Goal: Task Accomplishment & Management: Complete application form

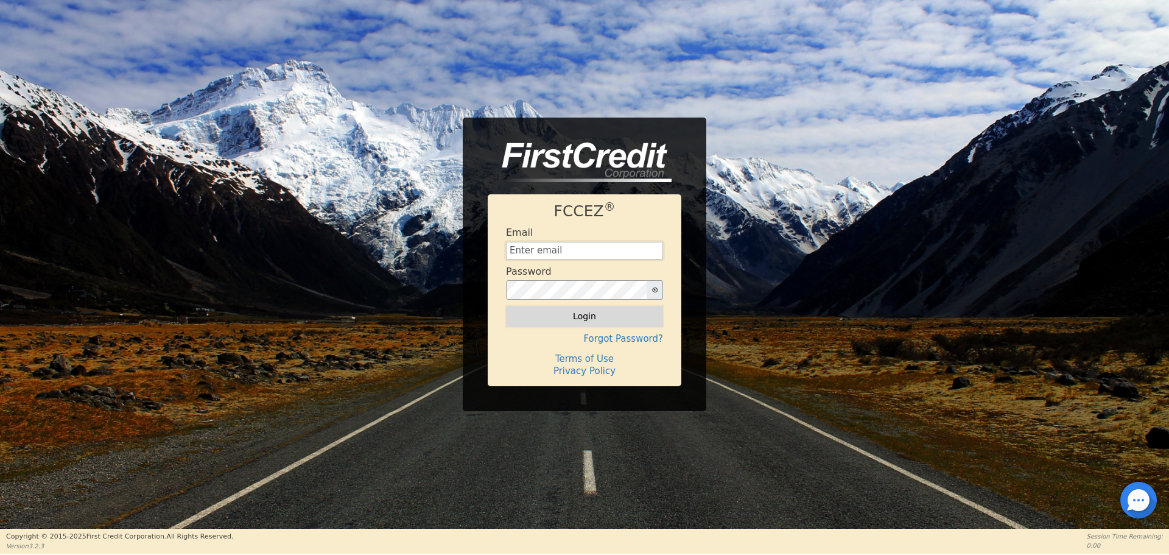
type input "[EMAIL_ADDRESS][DOMAIN_NAME]"
click at [549, 323] on button "Login" at bounding box center [584, 316] width 157 height 21
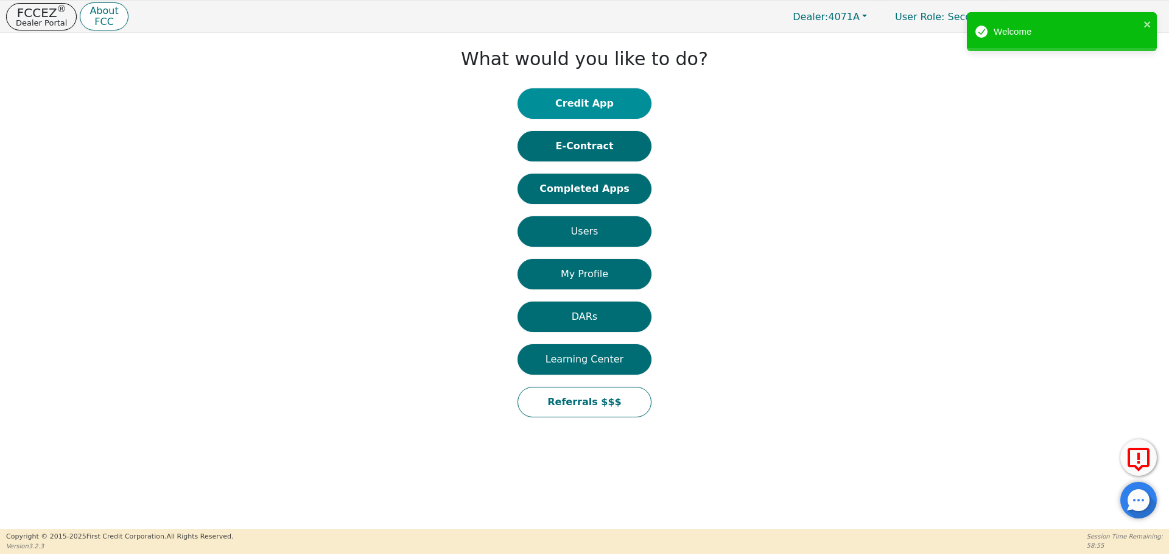
click at [600, 105] on button "Credit App" at bounding box center [585, 103] width 134 height 30
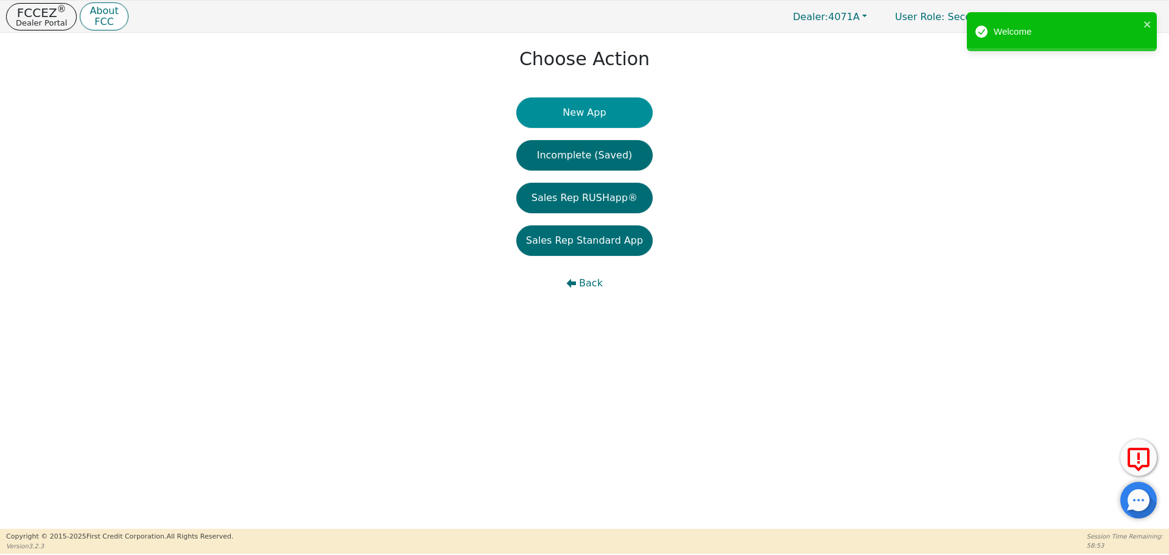
click at [597, 108] on button "New App" at bounding box center [584, 112] width 136 height 30
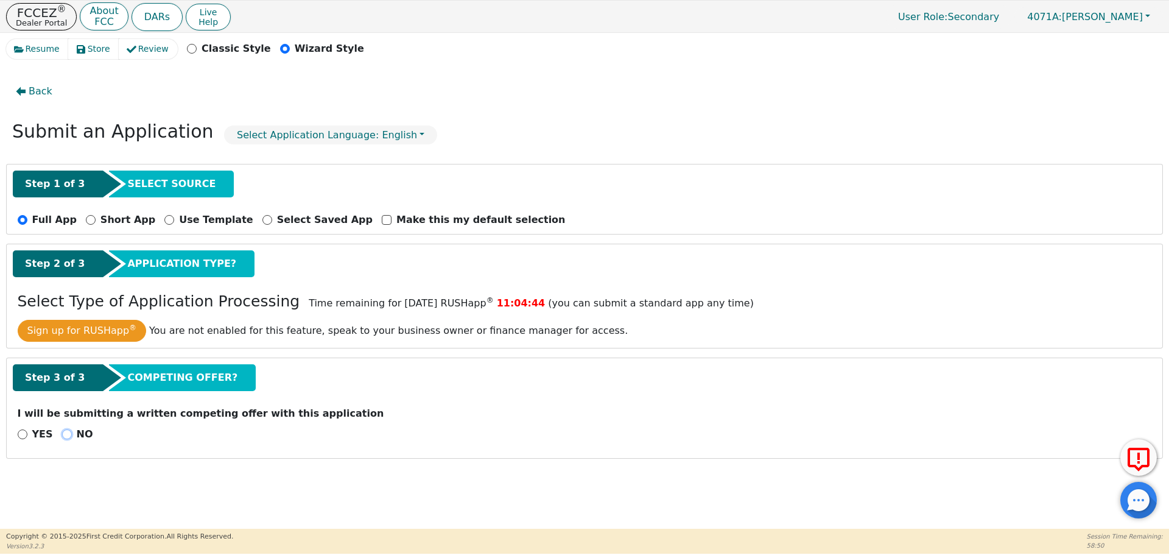
click at [63, 431] on input "NO" at bounding box center [67, 434] width 10 height 10
radio input "true"
click at [92, 465] on button "Next Step" at bounding box center [97, 466] width 158 height 28
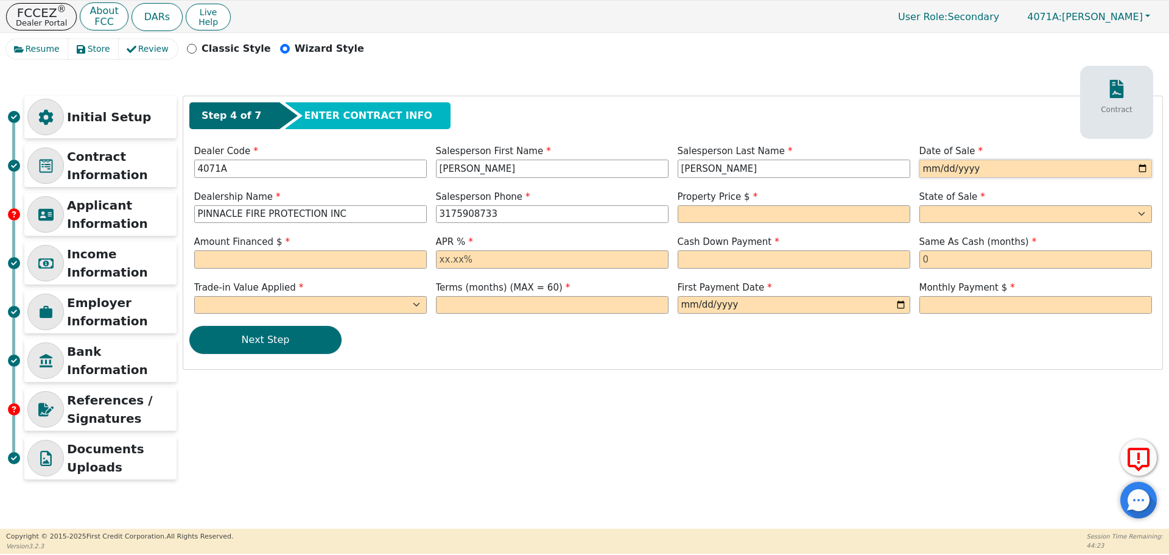
click at [932, 166] on input "date" at bounding box center [1035, 169] width 233 height 18
type input "[DATE]"
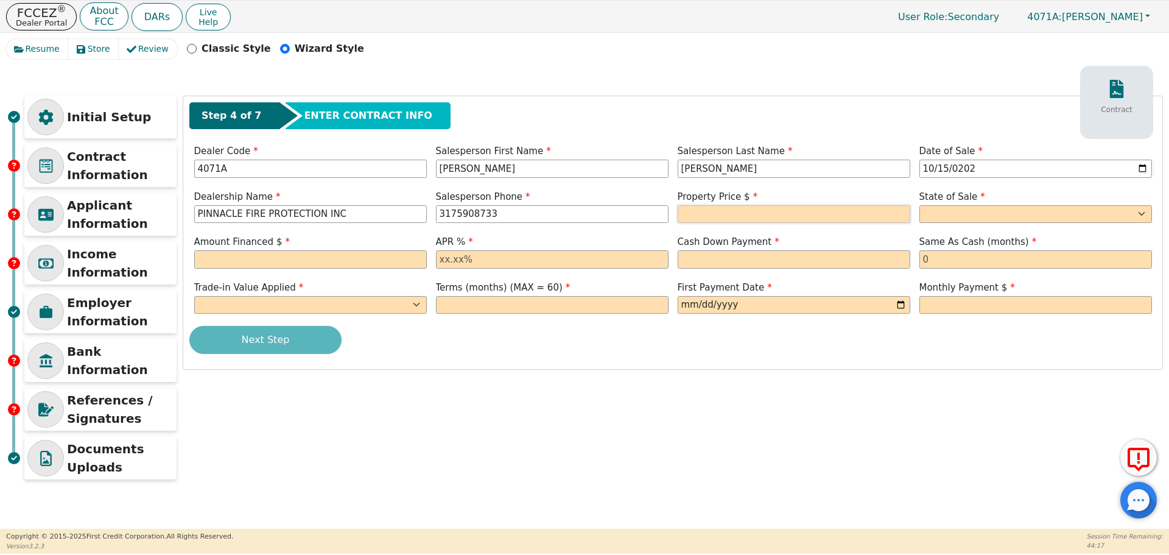
type input "[PHONE_NUMBER]"
type input "2"
type input "2639.00"
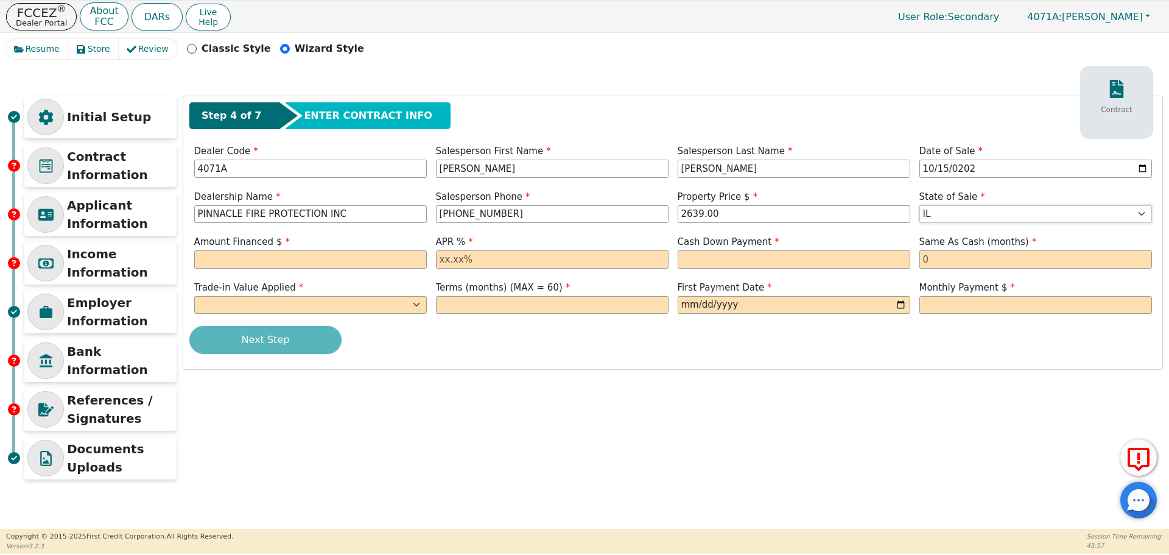
select select "IN"
type input "2823.73"
click at [469, 255] on input "text" at bounding box center [552, 259] width 233 height 18
type input "21.00"
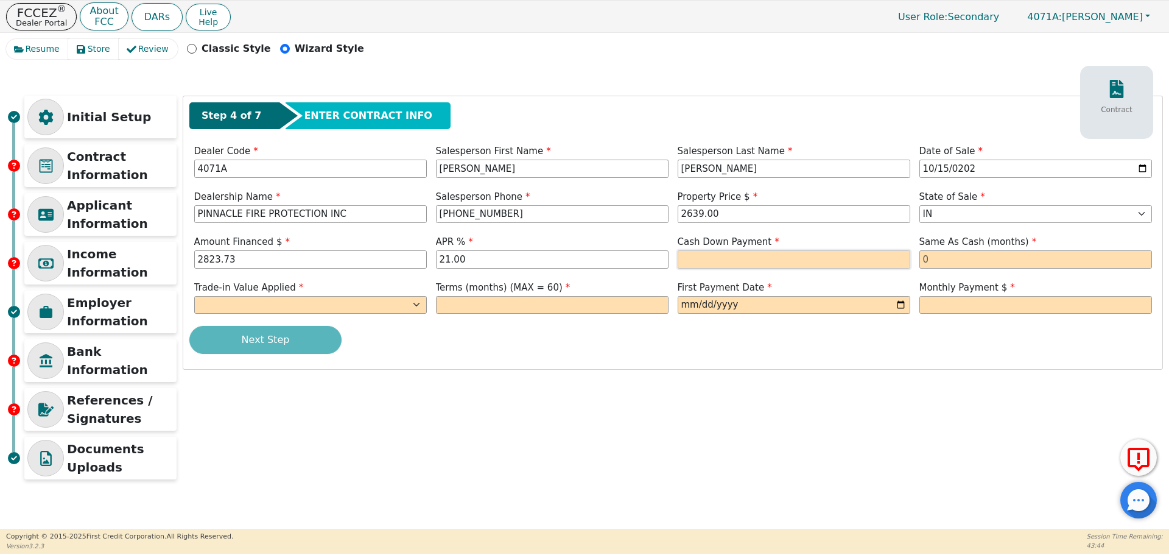
click at [694, 260] on input "text" at bounding box center [794, 259] width 233 height 18
type input "0.00"
click at [937, 257] on input "text" at bounding box center [1035, 259] width 233 height 18
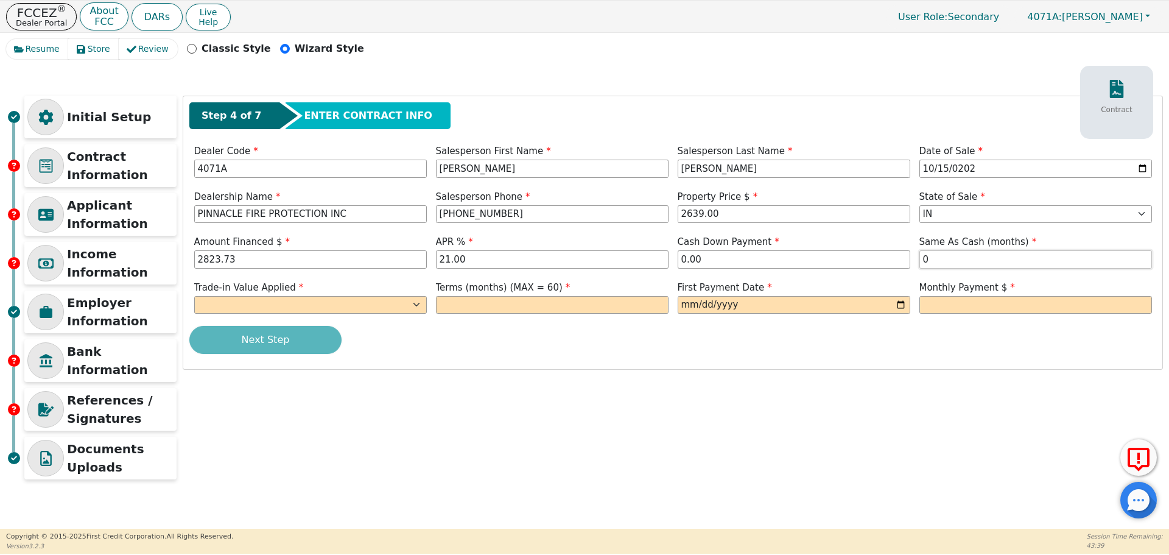
type input "0"
click at [346, 303] on select "Yes No" at bounding box center [310, 305] width 233 height 18
select select "n"
click at [194, 296] on select "Yes No" at bounding box center [310, 305] width 233 height 18
click at [507, 309] on input "text" at bounding box center [552, 305] width 233 height 18
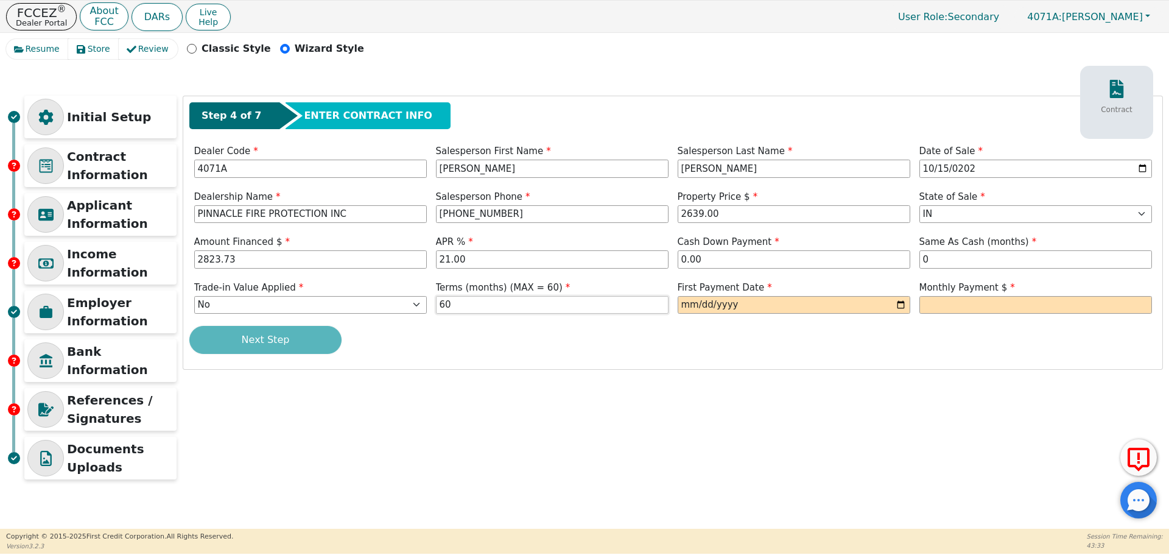
type input "60"
click at [687, 304] on input "date" at bounding box center [794, 305] width 233 height 18
type input "[DATE]"
click at [927, 311] on input "text" at bounding box center [1035, 305] width 233 height 18
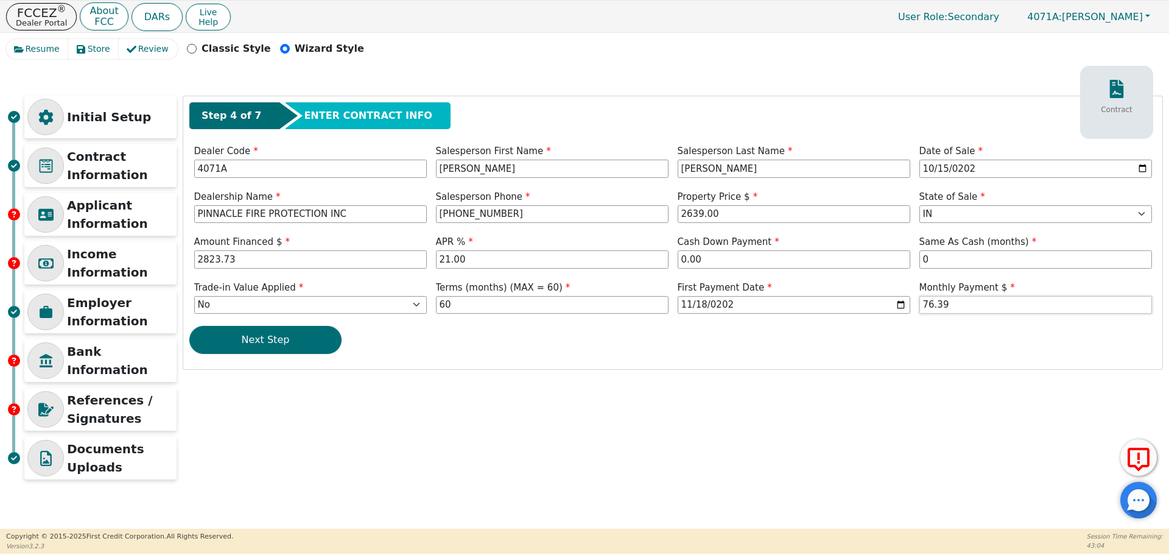
type input "76.39"
drag, startPoint x: 723, startPoint y: 215, endPoint x: 673, endPoint y: 214, distance: 49.9
click at [673, 214] on div "Property Price $ 2639.00" at bounding box center [794, 208] width 242 height 37
type input "2823.73"
click at [273, 333] on button "Next Step" at bounding box center [265, 340] width 152 height 28
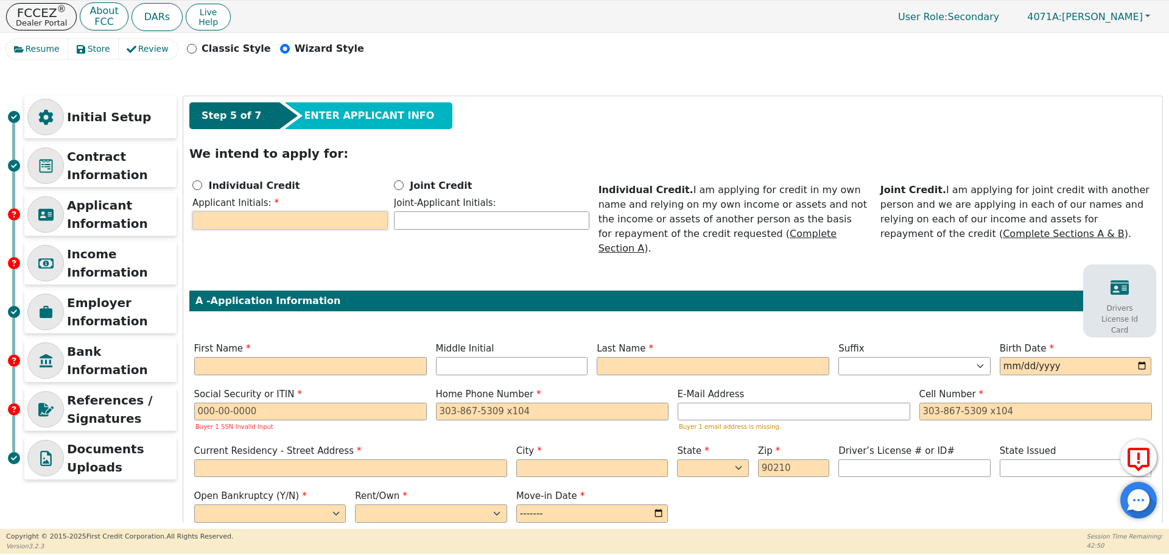
click at [248, 219] on input "text" at bounding box center [289, 220] width 195 height 18
click at [201, 181] on input "Individual Credit" at bounding box center [197, 185] width 10 height 10
radio input "true"
click at [220, 220] on input "text" at bounding box center [289, 220] width 195 height 18
type input "LM"
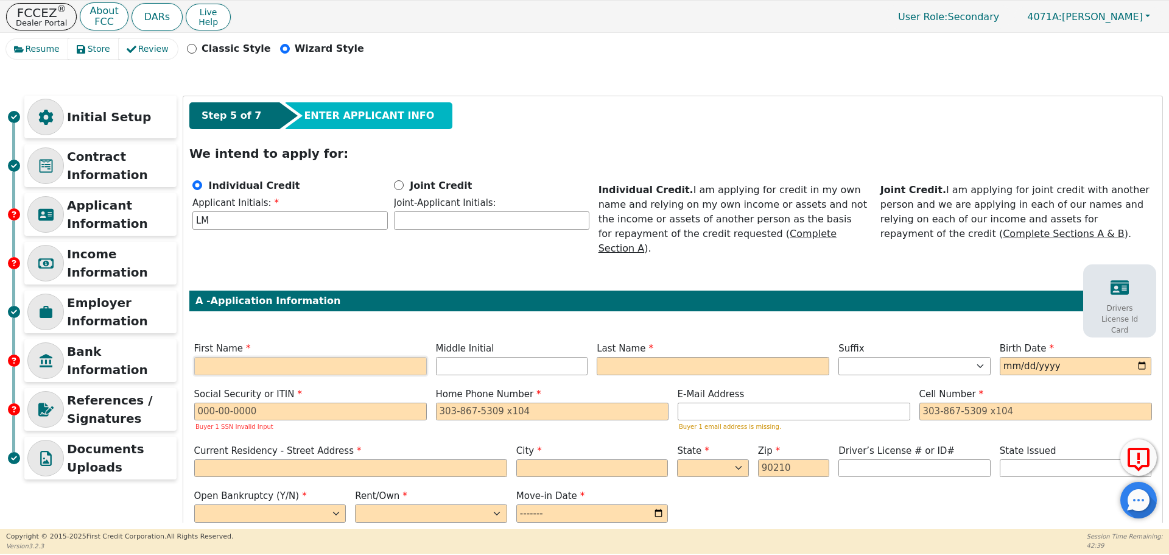
click at [320, 357] on input "text" at bounding box center [310, 366] width 233 height 18
type input "L"
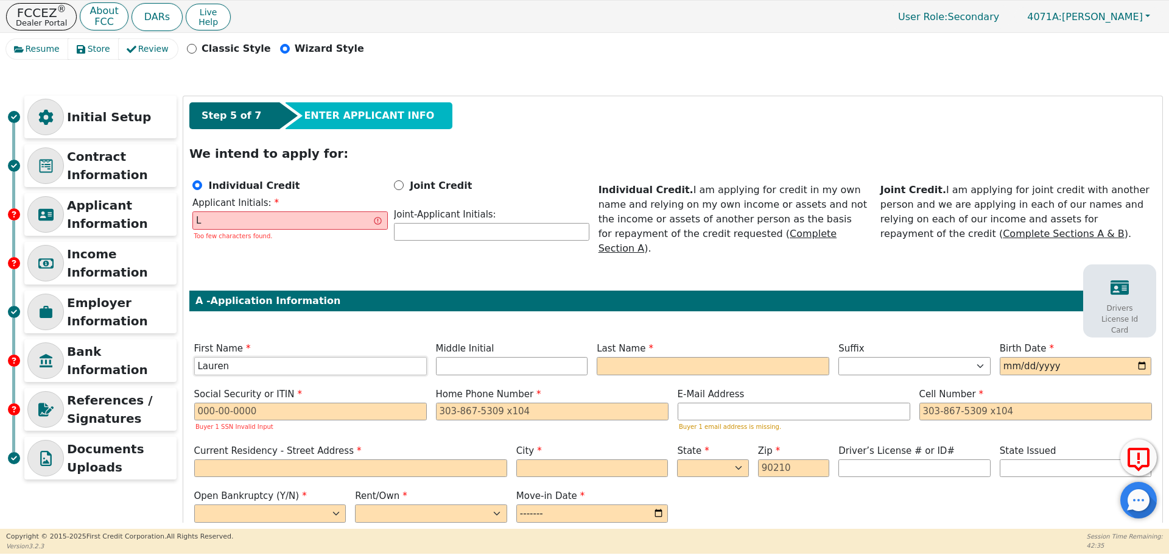
type input "Lauren"
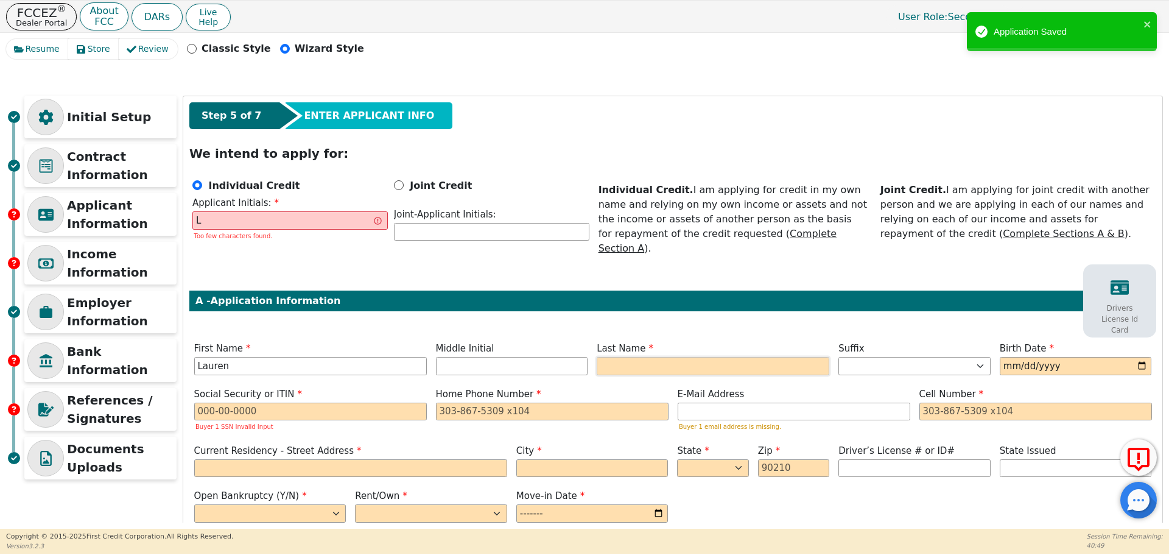
click at [609, 357] on input "text" at bounding box center [713, 366] width 233 height 18
type input "LM"
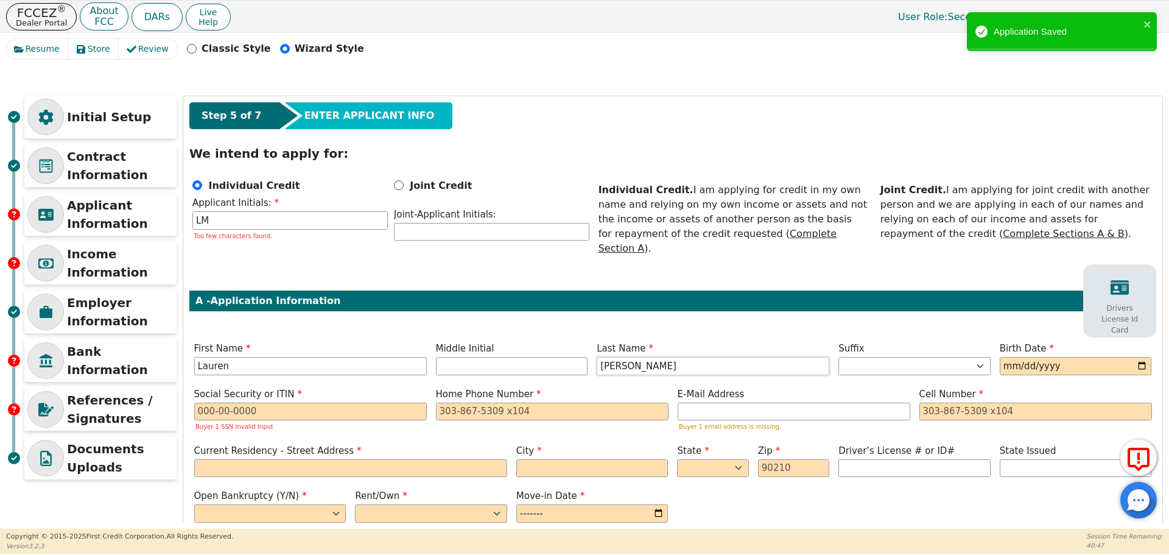
type input "[PERSON_NAME]"
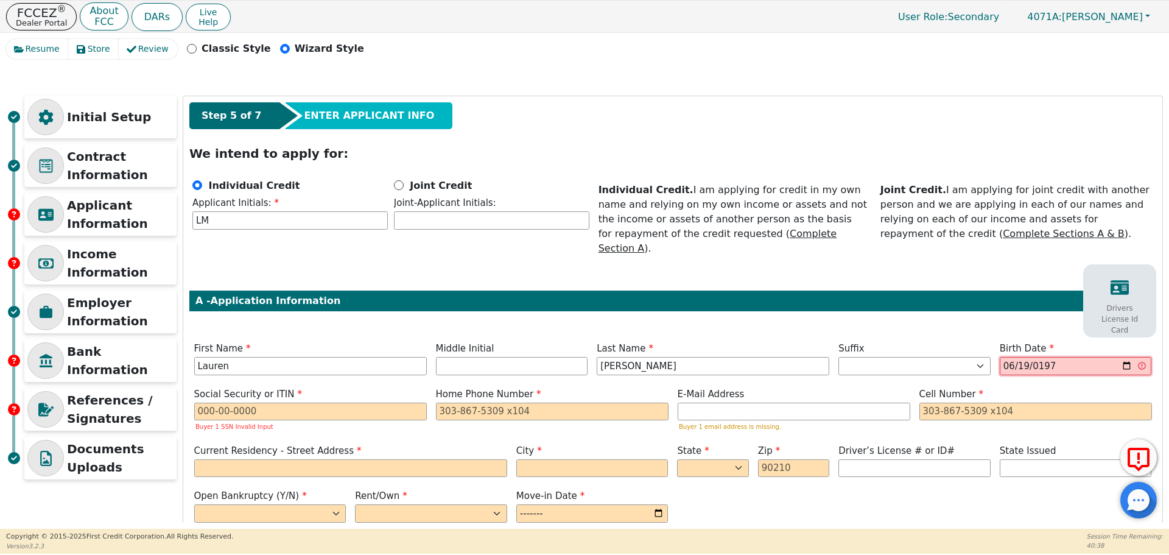
type input "[DATE]"
click at [239, 402] on input "text" at bounding box center [310, 411] width 233 height 18
paste input "305178727"
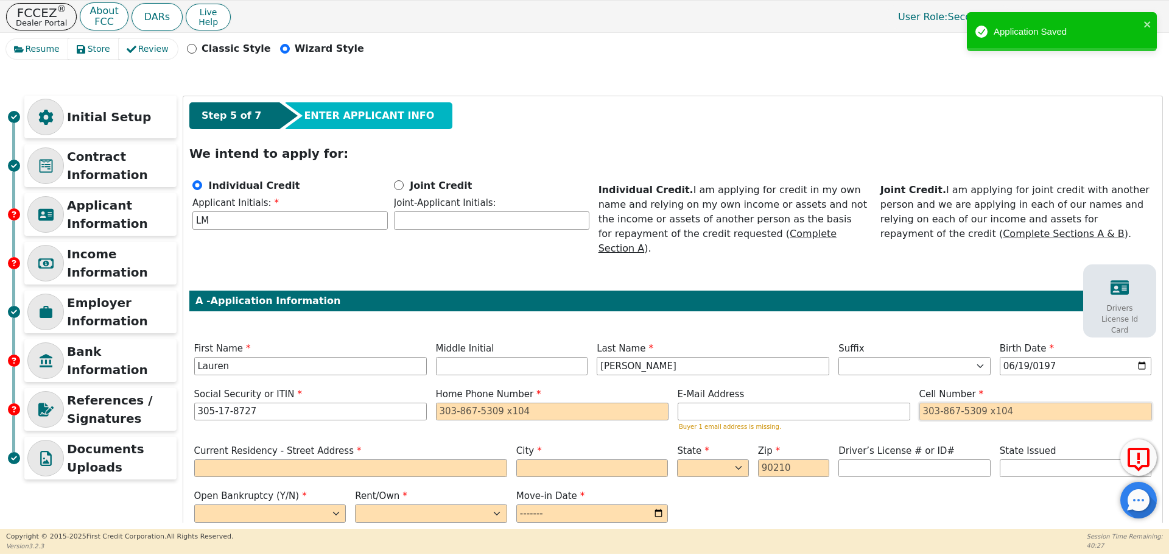
type input "***-**-8727"
click at [972, 402] on input "tel" at bounding box center [1035, 411] width 233 height 18
paste input "[PHONE_NUMBER]"
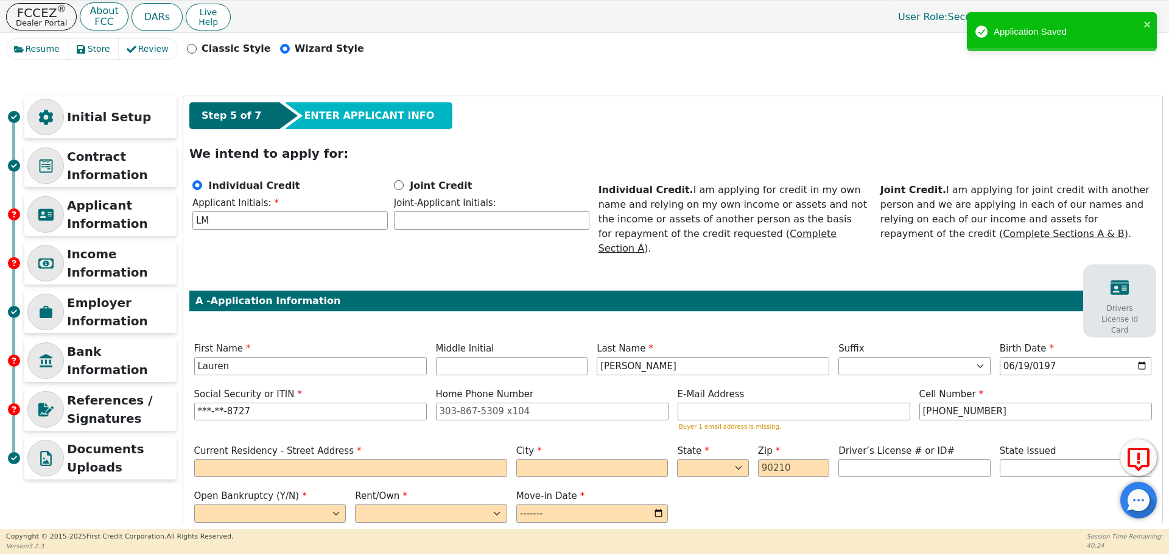
type input "[PHONE_NUMBER]"
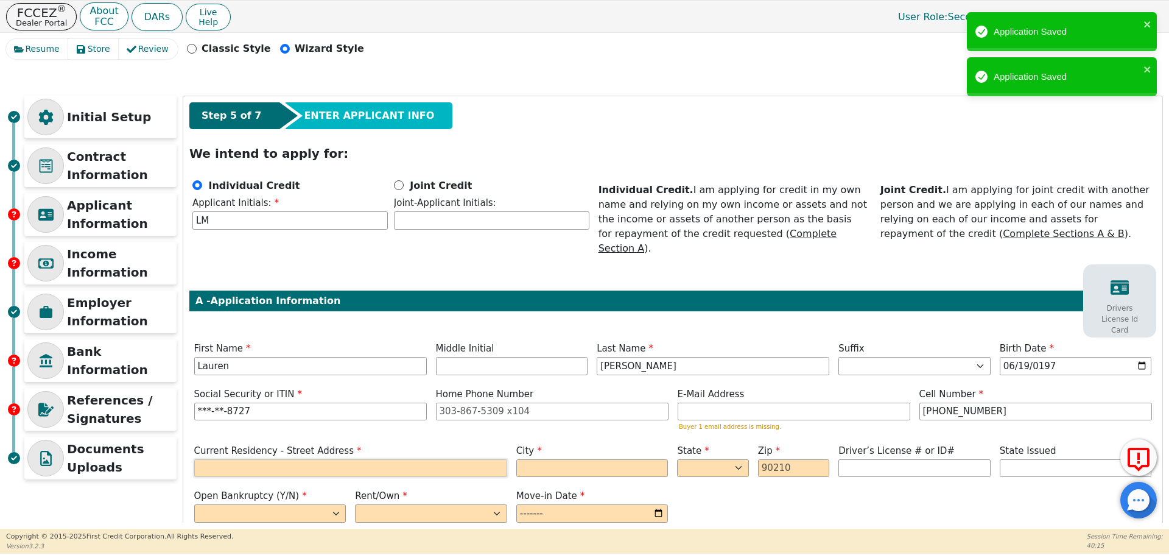
click at [297, 459] on input "text" at bounding box center [350, 468] width 313 height 18
paste input "[STREET_ADDRESS]"
type input "[STREET_ADDRESS]"
click at [567, 459] on input "text" at bounding box center [592, 468] width 152 height 18
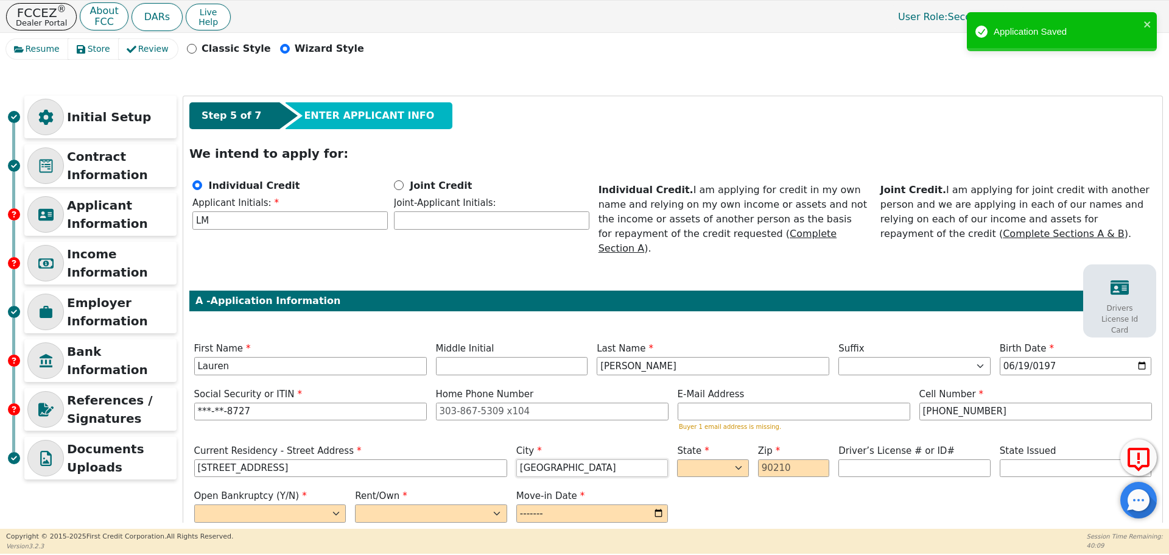
type input "[GEOGRAPHIC_DATA]"
click at [684, 459] on select "AK AL AR AZ CA CO CT DC DE FL [GEOGRAPHIC_DATA] HI IA ID IL IN KS [GEOGRAPHIC_D…" at bounding box center [712, 468] width 71 height 18
select select "IN"
click at [677, 459] on select "AK AL AR AZ CA CO CT DC DE FL [GEOGRAPHIC_DATA] HI IA ID IL IN KS [GEOGRAPHIC_D…" at bounding box center [712, 468] width 71 height 18
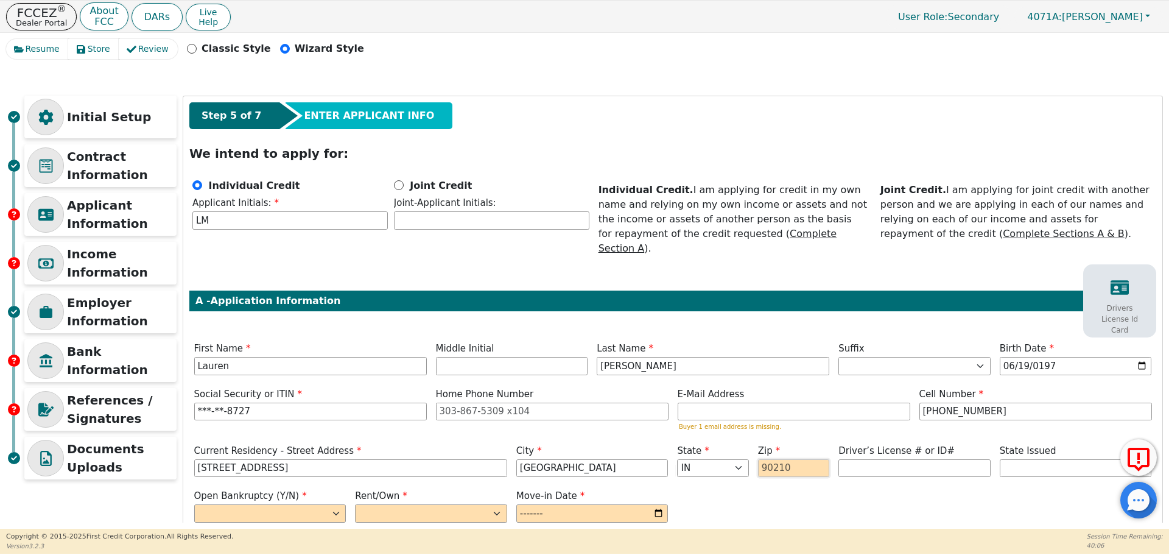
click at [782, 459] on input "text" at bounding box center [793, 468] width 71 height 18
type input "46201"
click at [390, 459] on input "[STREET_ADDRESS]" at bounding box center [350, 468] width 313 height 18
type input "[STREET_ADDRESS]"
click at [865, 459] on input "text" at bounding box center [914, 468] width 152 height 18
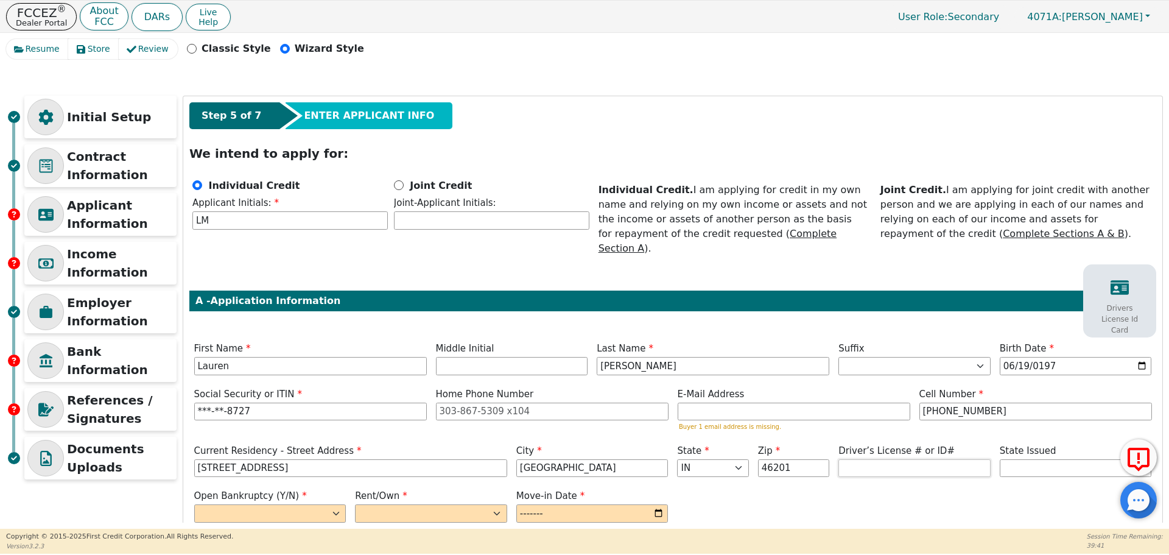
paste input "0460293865"
type input "**********"
click at [1005, 459] on select "AK AL AR AZ CA CO CT DC DE FL [GEOGRAPHIC_DATA] HI IA ID IL IN KS [GEOGRAPHIC_D…" at bounding box center [1076, 468] width 152 height 18
select select "IN"
click at [1000, 459] on select "AK AL AR AZ CA CO CT DC DE FL [GEOGRAPHIC_DATA] HI IA ID IL IN KS [GEOGRAPHIC_D…" at bounding box center [1076, 468] width 152 height 18
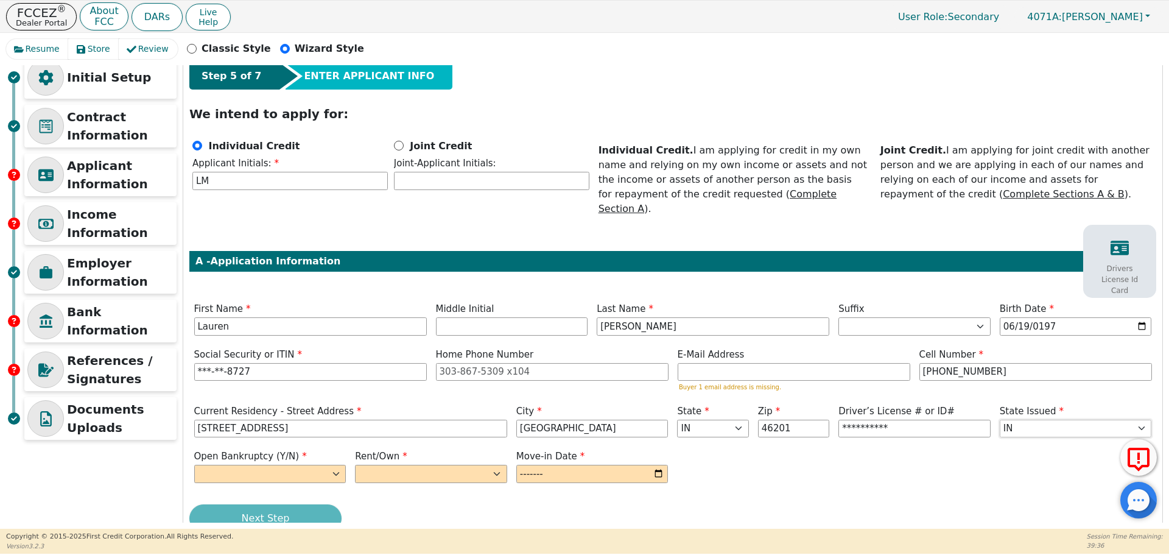
scroll to position [60, 0]
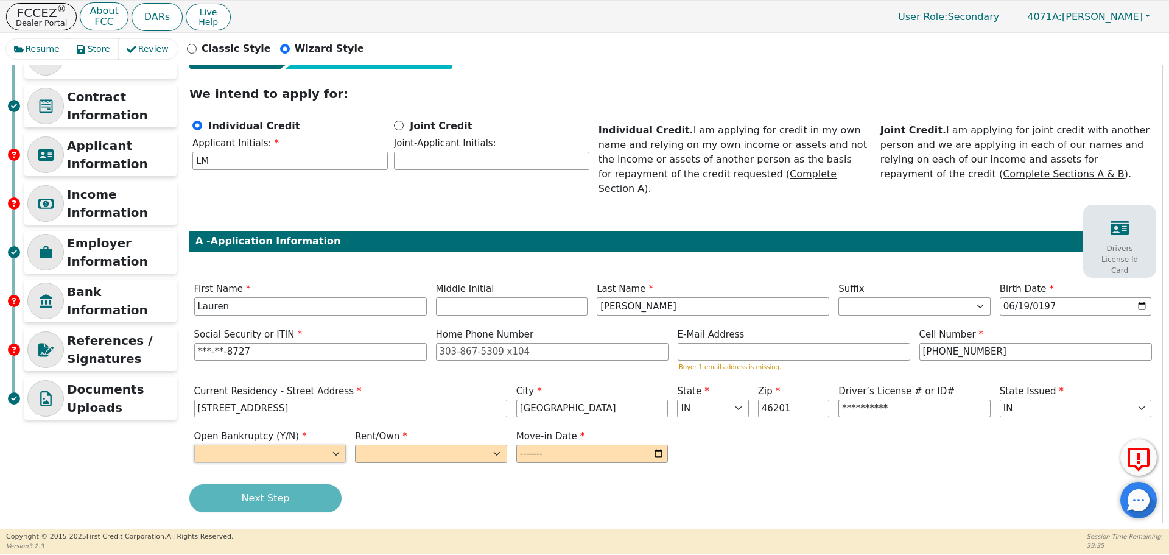
click at [336, 444] on select "Yes No" at bounding box center [270, 453] width 152 height 18
select select "n"
click at [194, 444] on select "Yes No" at bounding box center [270, 453] width 152 height 18
click at [396, 430] on span "Rent/Own" at bounding box center [381, 435] width 52 height 11
click at [396, 444] on select "Rent Own" at bounding box center [431, 453] width 152 height 18
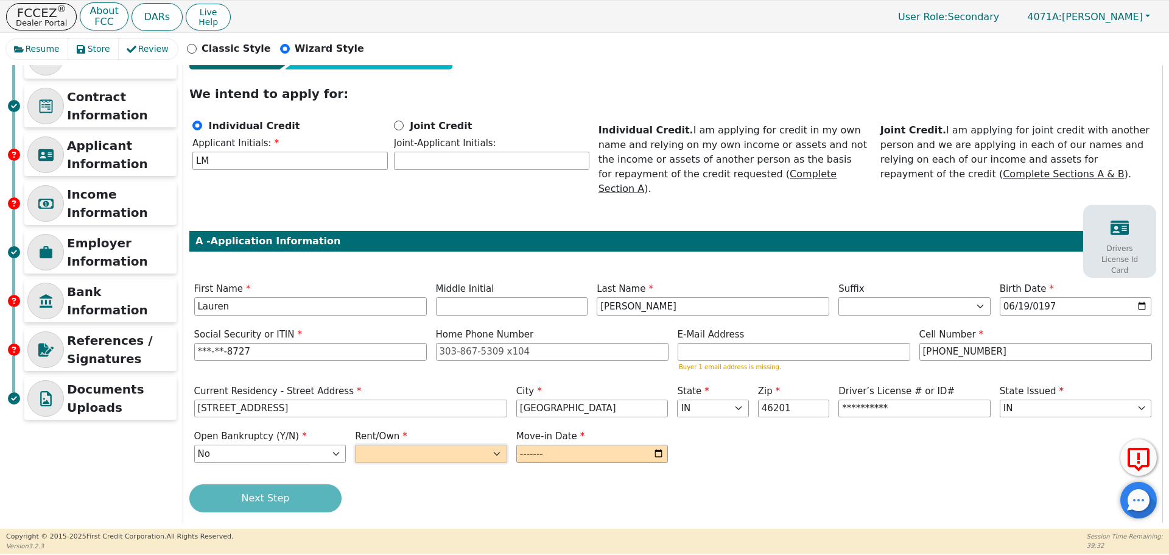
select select "Rent"
click at [355, 444] on select "Rent Own" at bounding box center [431, 453] width 152 height 18
click at [533, 444] on input "month" at bounding box center [592, 453] width 152 height 18
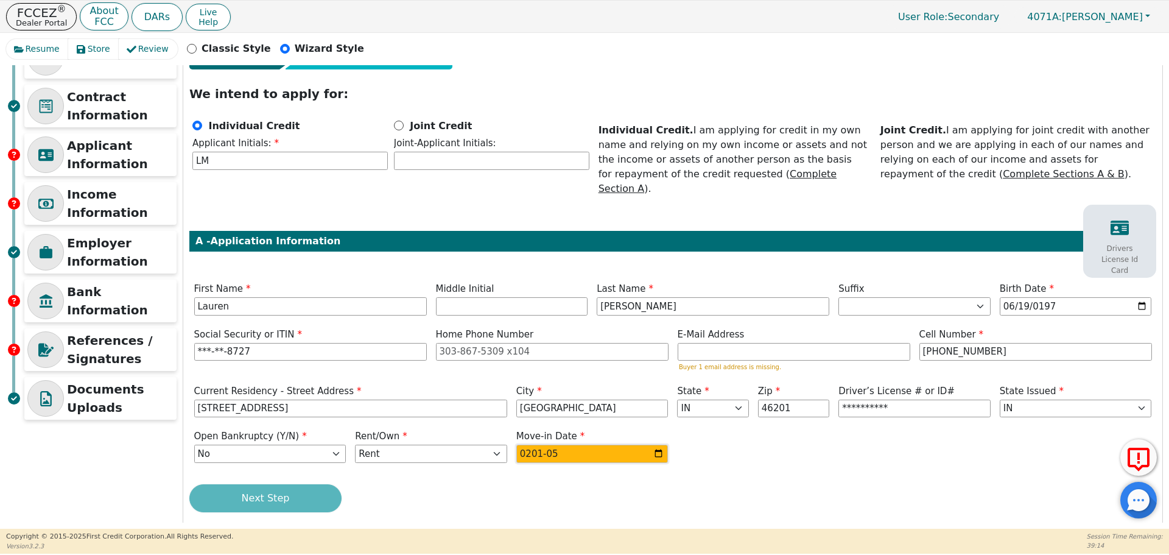
type input "2017-05"
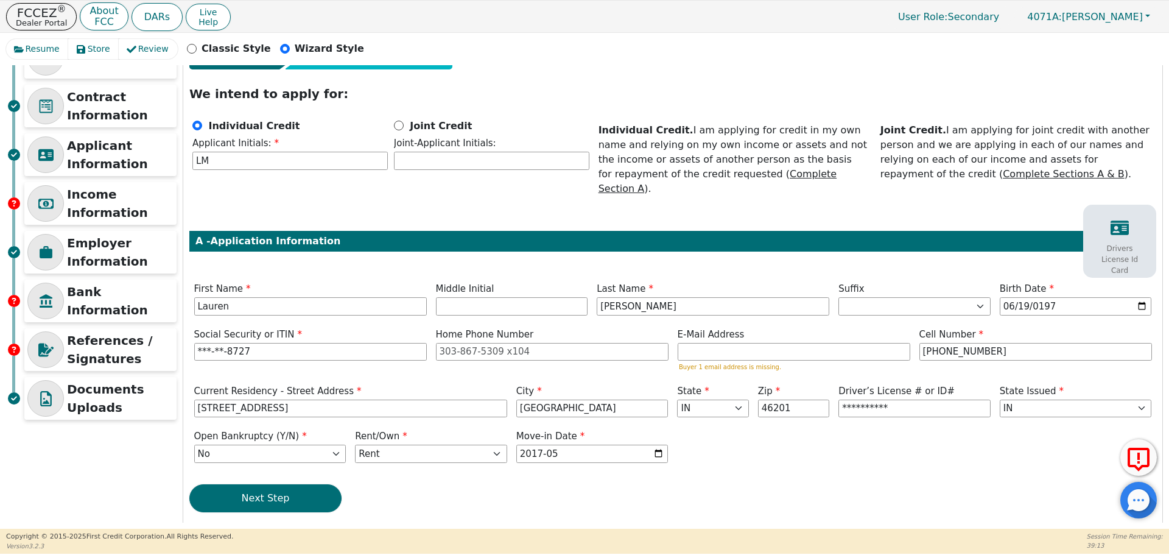
click at [602, 486] on div "Next Step" at bounding box center [672, 498] width 967 height 28
click at [252, 484] on button "Next Step" at bounding box center [265, 498] width 152 height 28
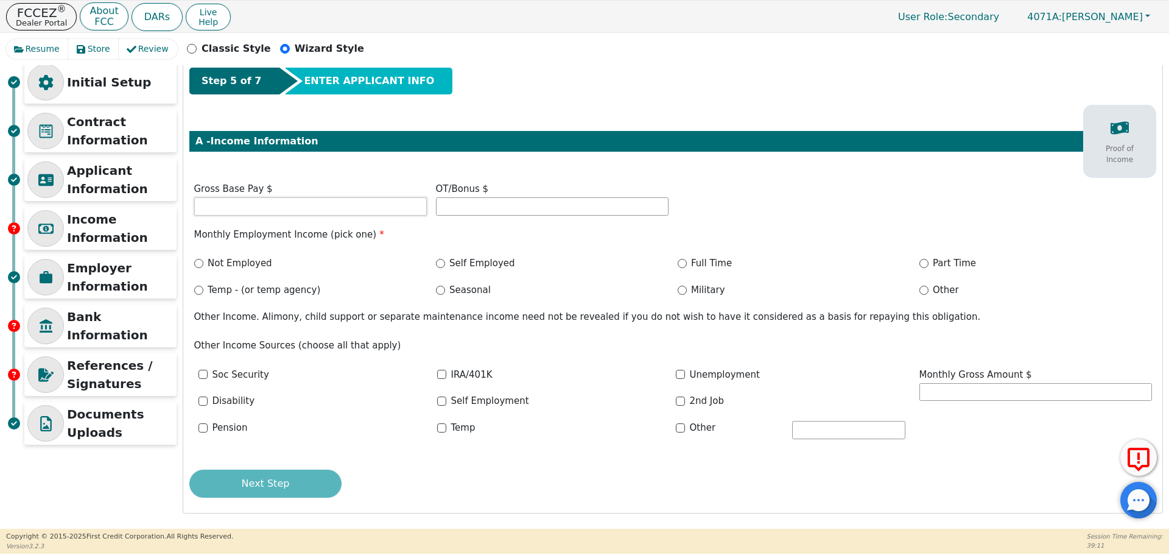
click at [220, 207] on input "text" at bounding box center [310, 206] width 233 height 18
type input "2300.00"
click at [684, 265] on input "Full Time" at bounding box center [682, 263] width 9 height 9
radio input "true"
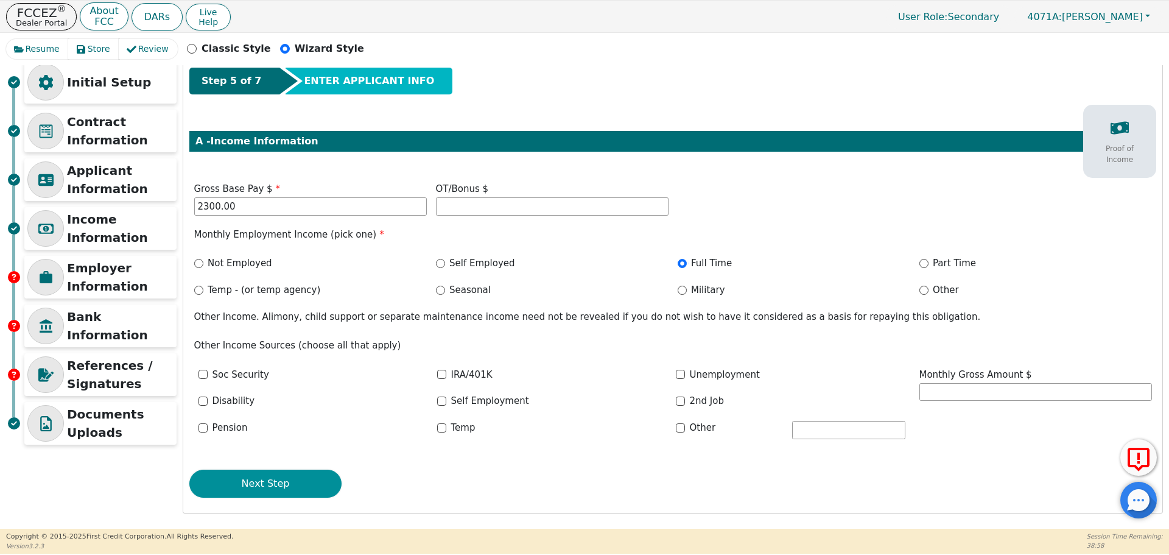
click at [259, 487] on button "Next Step" at bounding box center [265, 483] width 152 height 28
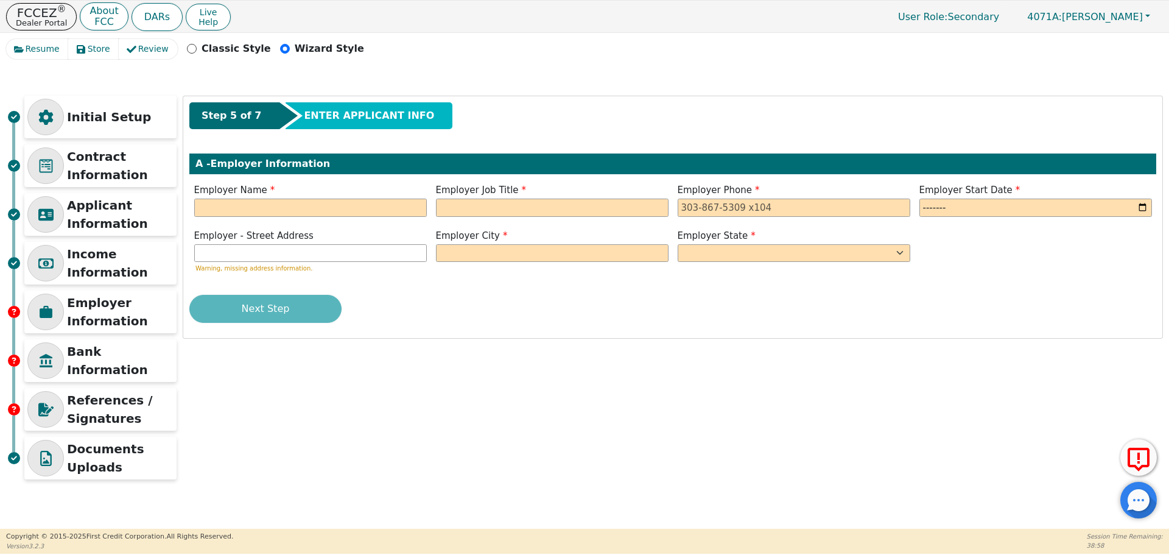
scroll to position [0, 0]
click at [269, 206] on input "text" at bounding box center [310, 207] width 233 height 18
click at [282, 206] on input "text" at bounding box center [310, 207] width 233 height 18
type input "Hues Culinary"
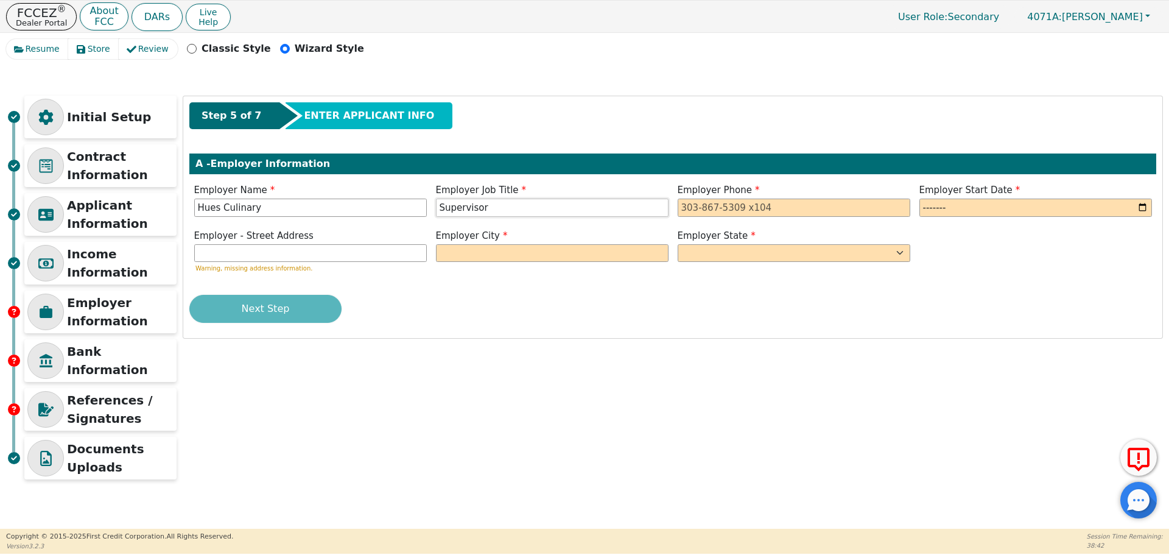
type input "Supervisor"
click at [719, 210] on input "tel" at bounding box center [794, 207] width 233 height 18
paste input "[PHONE_NUMBER]"
type input "[PHONE_NUMBER]"
click at [963, 206] on input "month" at bounding box center [1035, 207] width 233 height 18
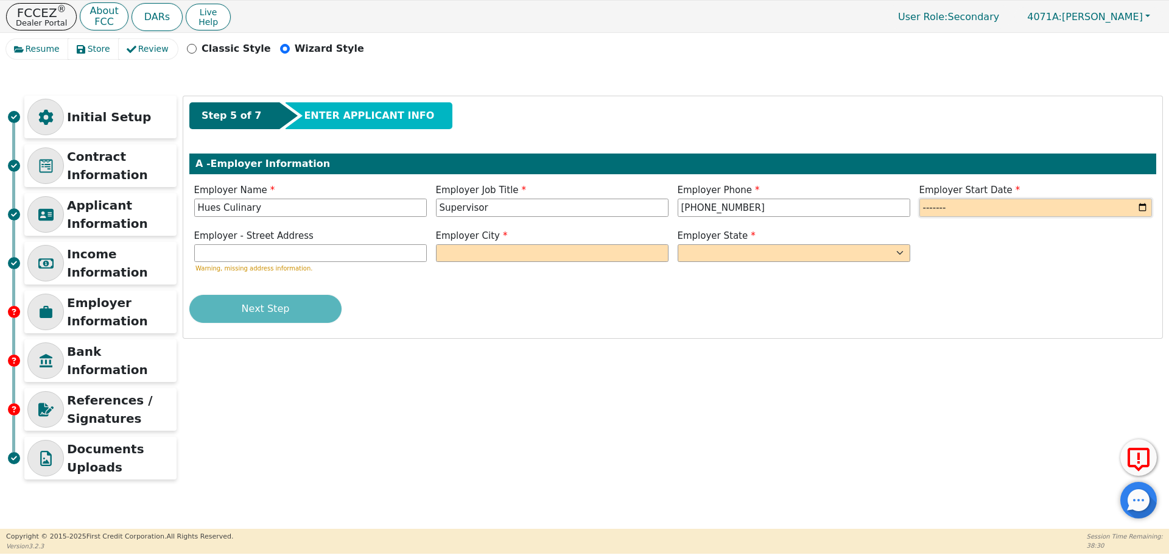
click at [927, 213] on input "month" at bounding box center [1035, 207] width 233 height 18
type input "2008-06"
click at [222, 254] on input "text" at bounding box center [310, 253] width 233 height 18
click at [451, 258] on input "text" at bounding box center [552, 253] width 233 height 18
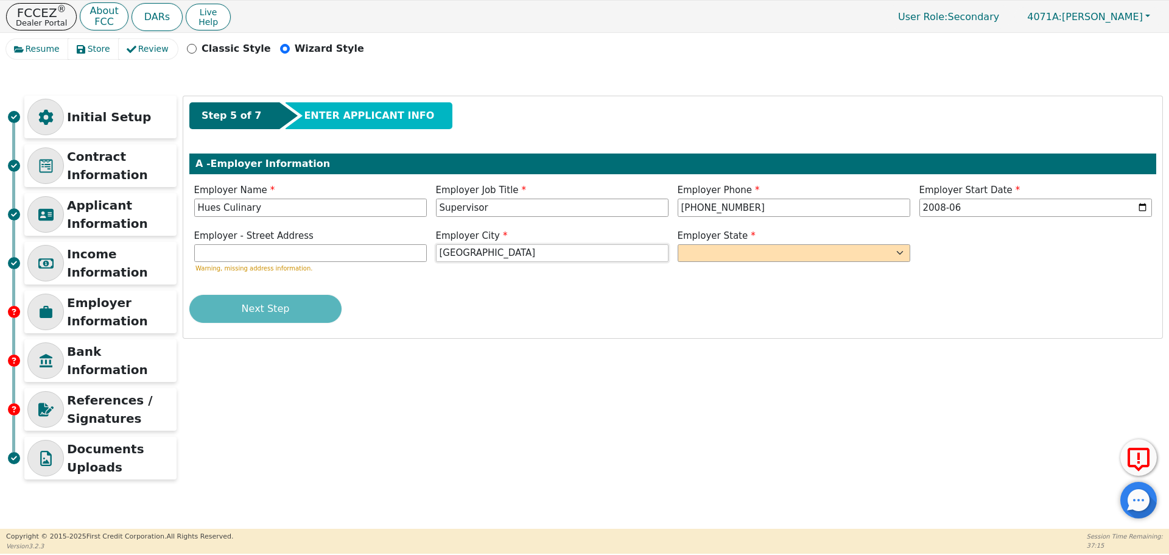
type input "[GEOGRAPHIC_DATA]"
select select "IN"
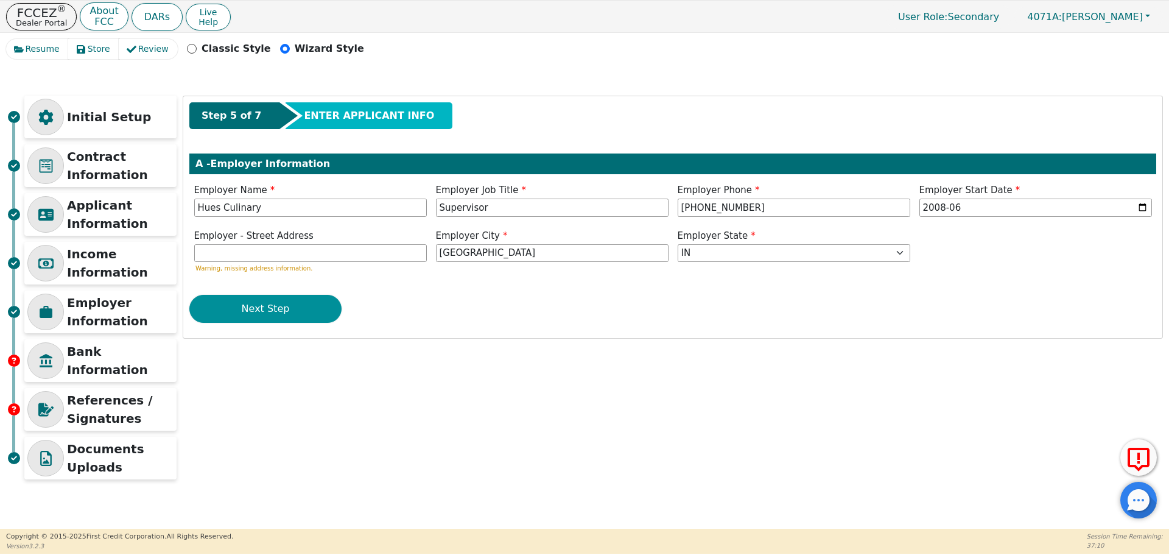
click at [231, 315] on button "Next Step" at bounding box center [265, 309] width 152 height 28
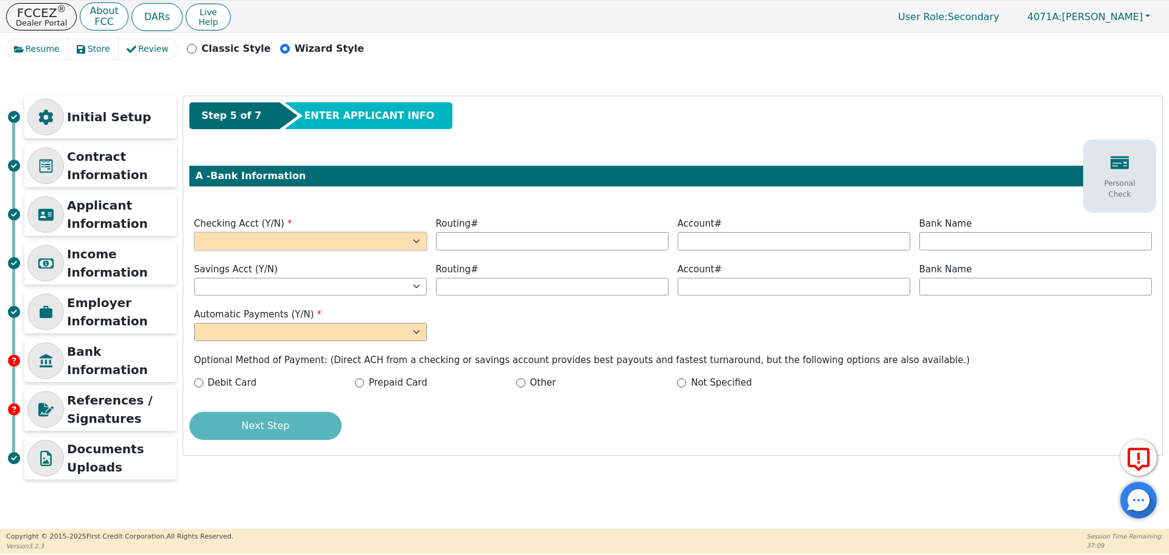
click at [218, 240] on select "Yes No" at bounding box center [310, 241] width 233 height 18
select select "y"
click at [194, 232] on select "Yes No" at bounding box center [310, 241] width 233 height 18
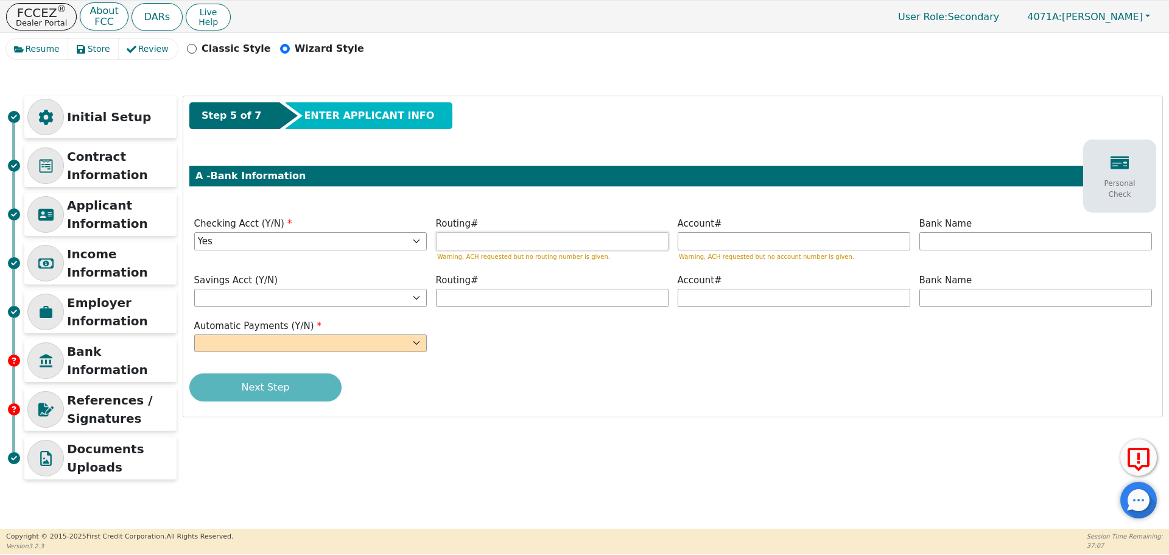
click at [462, 233] on input "text" at bounding box center [552, 241] width 233 height 18
type input "*********"
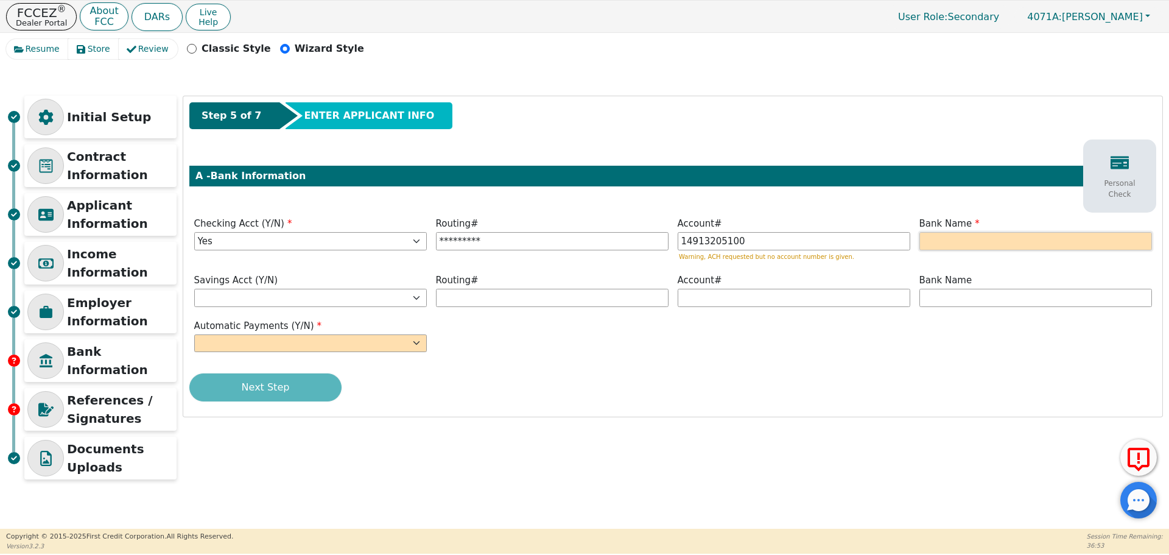
type input "**********"
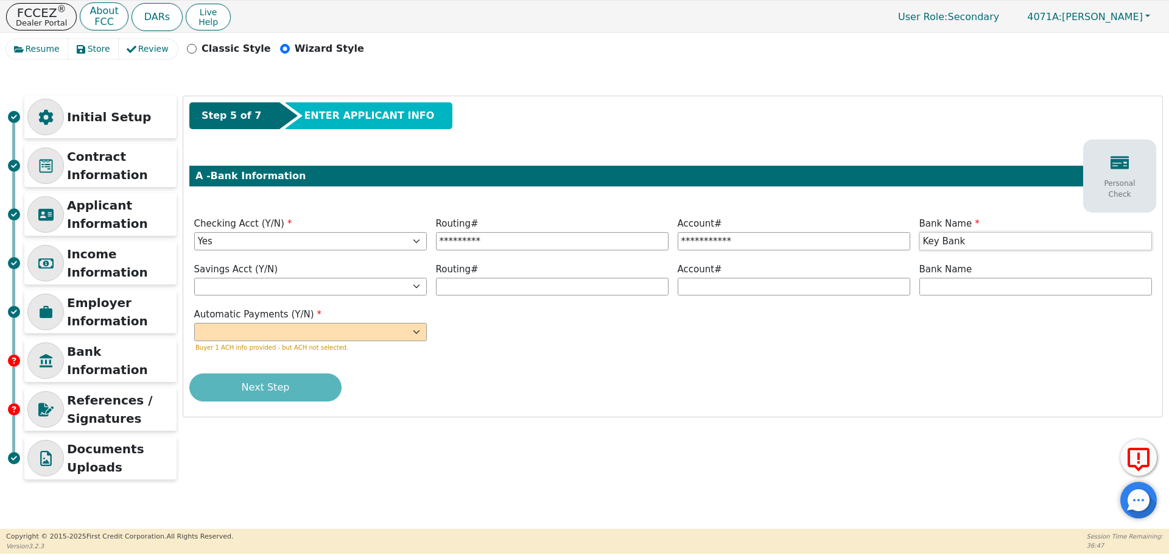
type input "Key Bank"
click at [346, 332] on select "Yes No" at bounding box center [310, 332] width 233 height 18
select select "y"
click at [194, 323] on select "Yes No" at bounding box center [310, 332] width 233 height 18
click at [289, 381] on div "Next Step" at bounding box center [672, 387] width 967 height 28
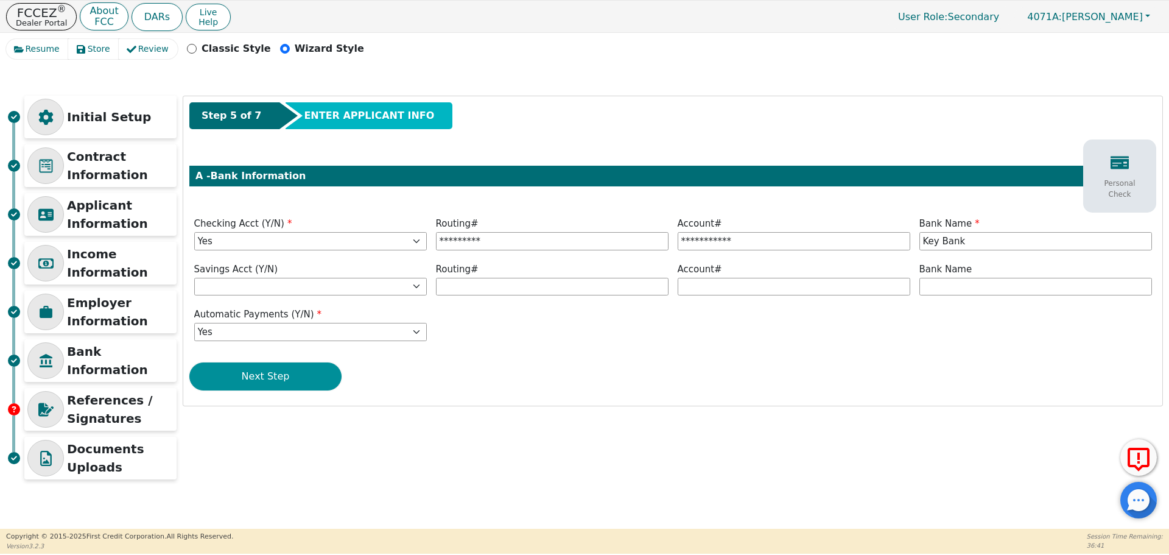
click at [300, 370] on button "Next Step" at bounding box center [265, 376] width 152 height 28
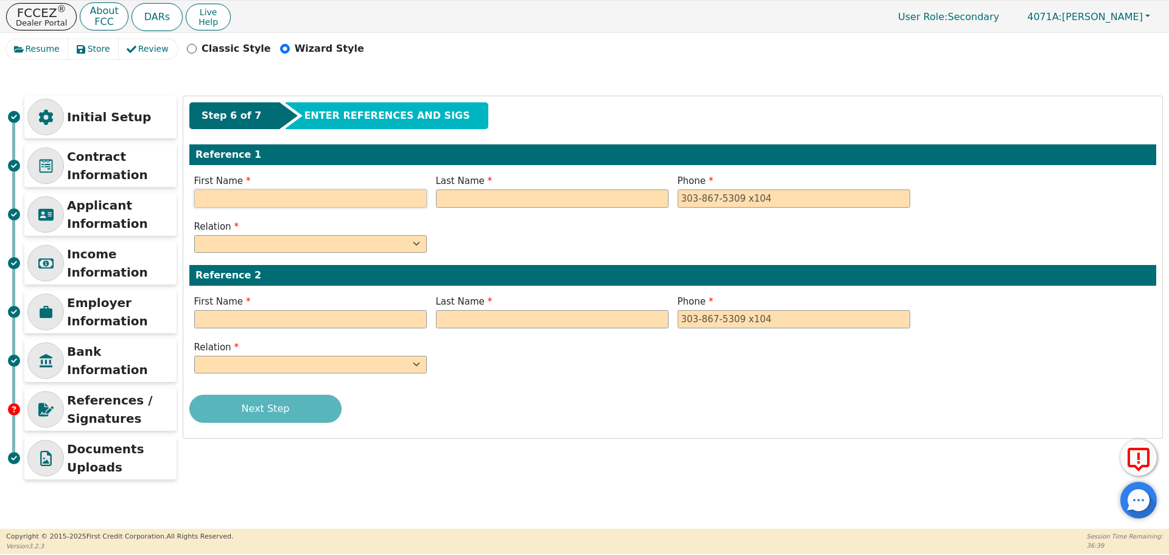
click at [250, 197] on input "text" at bounding box center [310, 198] width 233 height 18
click at [273, 199] on input "text" at bounding box center [310, 198] width 233 height 18
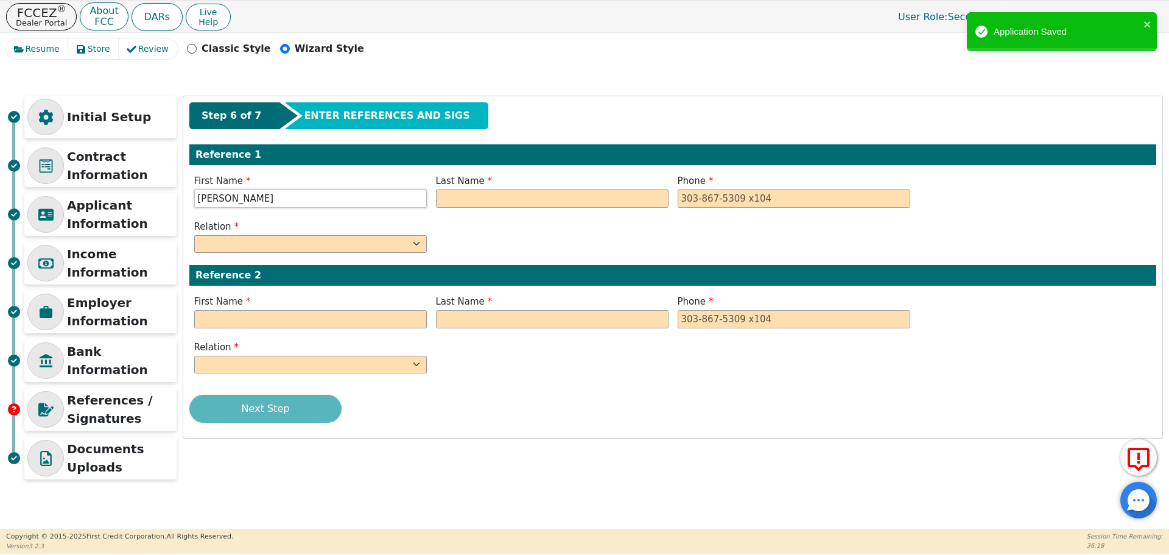
type input "[PERSON_NAME]"
paste input "[PHONE_NUMBER]"
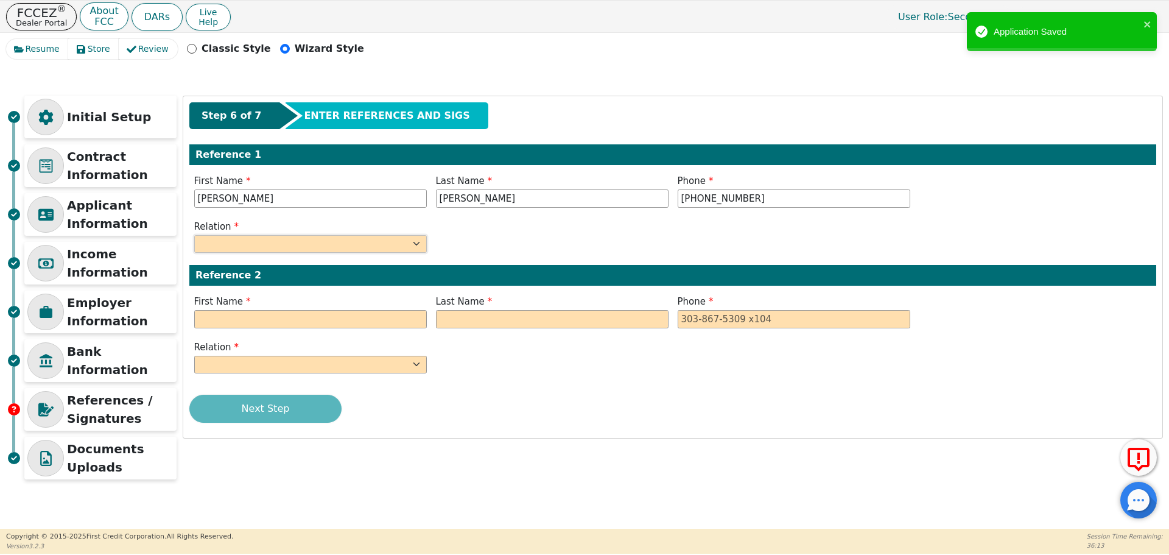
click at [226, 241] on select "FATHER MOTHER SISTER BROTHER DAUGHTER SON CO-WORKER NEIGHBOR FRIEND COUSIN G-MO…" at bounding box center [310, 244] width 233 height 18
type input "[PHONE_NUMBER]"
select select "MOTHER"
click at [194, 235] on select "FATHER MOTHER SISTER BROTHER DAUGHTER SON CO-WORKER NEIGHBOR FRIEND COUSIN G-MO…" at bounding box center [310, 244] width 233 height 18
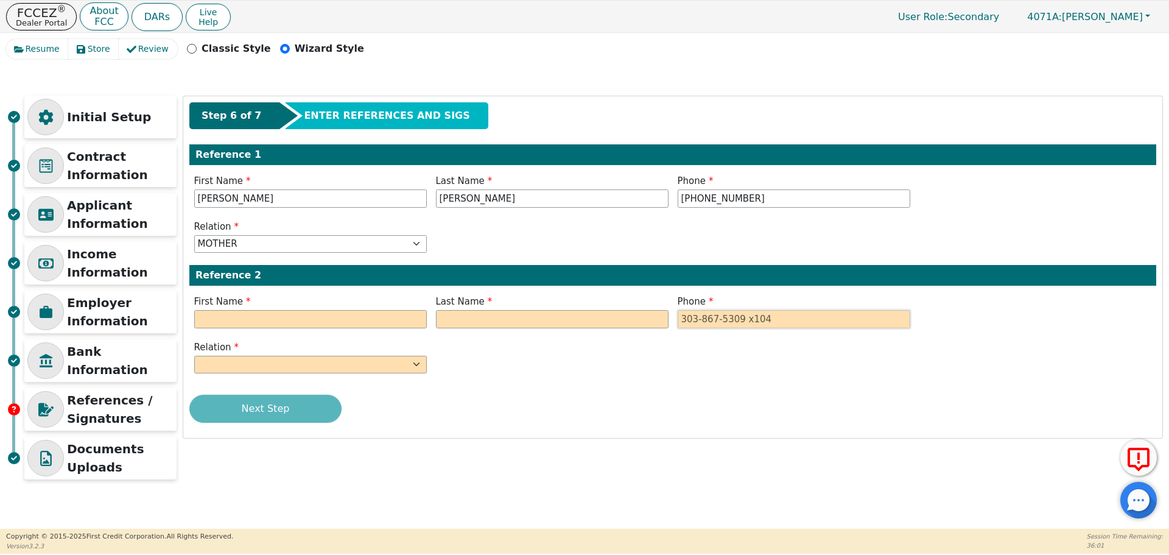
click at [687, 321] on input "tel" at bounding box center [794, 319] width 233 height 18
paste input "[PHONE_NUMBER]"
type input "[PHONE_NUMBER]"
click at [315, 319] on input "text" at bounding box center [310, 319] width 233 height 18
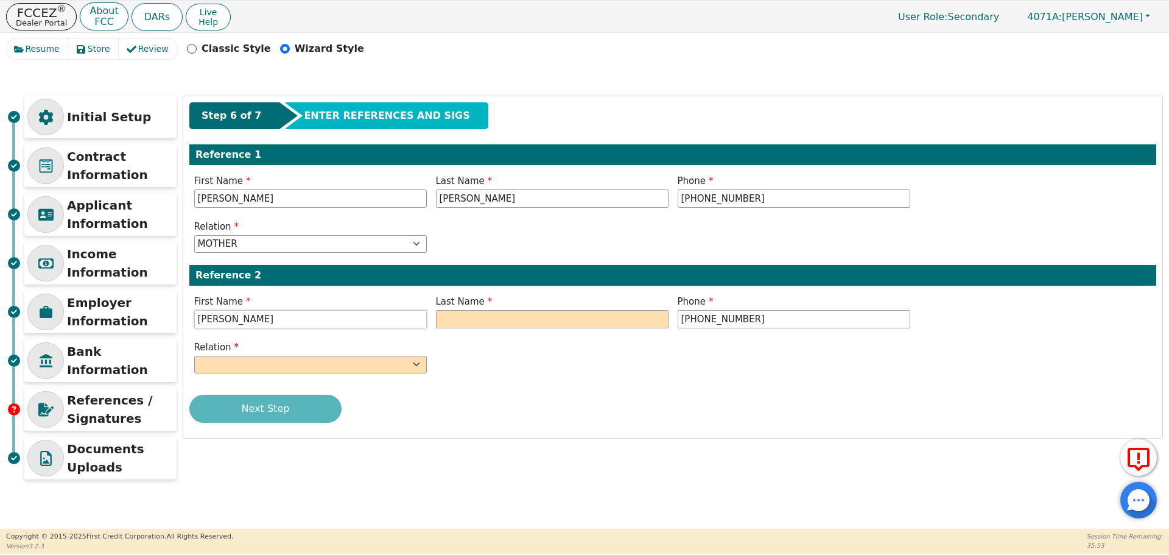
type input "[PERSON_NAME]"
click at [471, 318] on input "text" at bounding box center [552, 319] width 233 height 18
type input "Rose"
click at [220, 360] on select "FATHER MOTHER SISTER BROTHER DAUGHTER SON CO-WORKER NEIGHBOR FRIEND COUSIN G-MO…" at bounding box center [310, 365] width 233 height 18
select select "CO-WORKER"
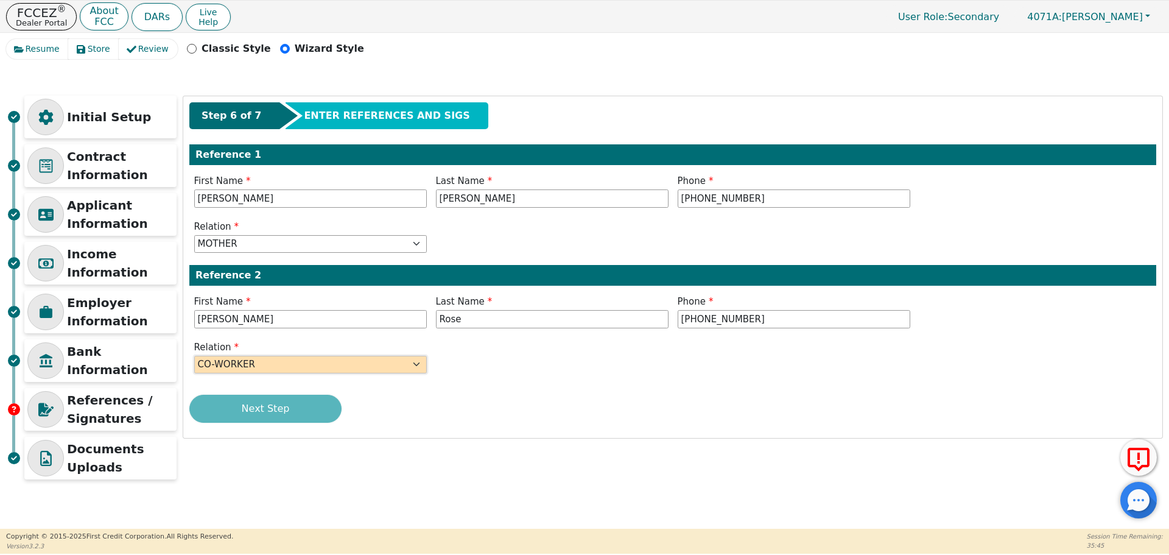
click at [194, 356] on select "FATHER MOTHER SISTER BROTHER DAUGHTER SON CO-WORKER NEIGHBOR FRIEND COUSIN G-MO…" at bounding box center [310, 365] width 233 height 18
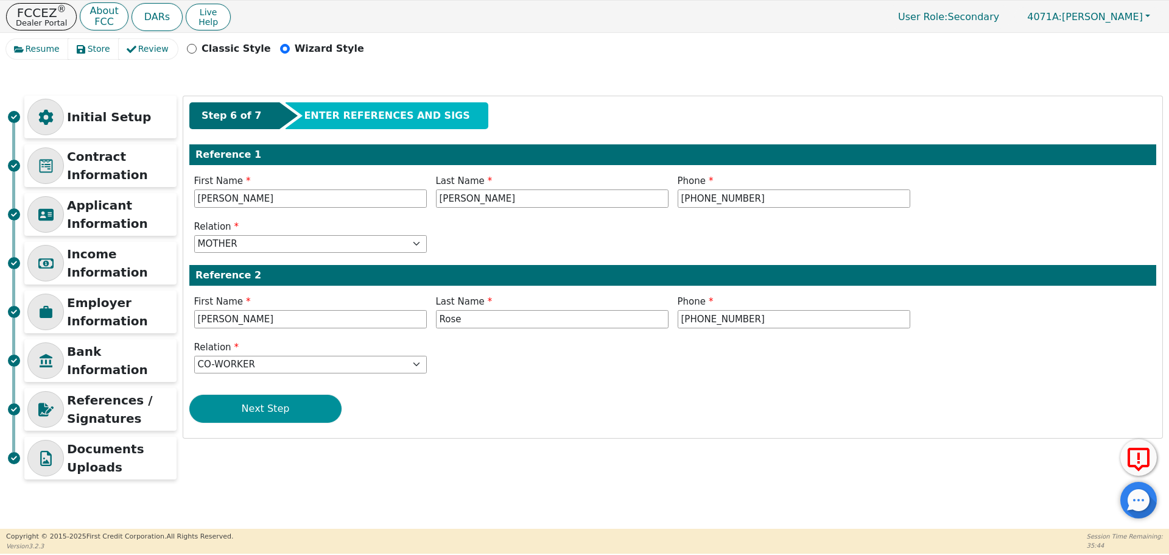
click at [274, 404] on button "Next Step" at bounding box center [265, 409] width 152 height 28
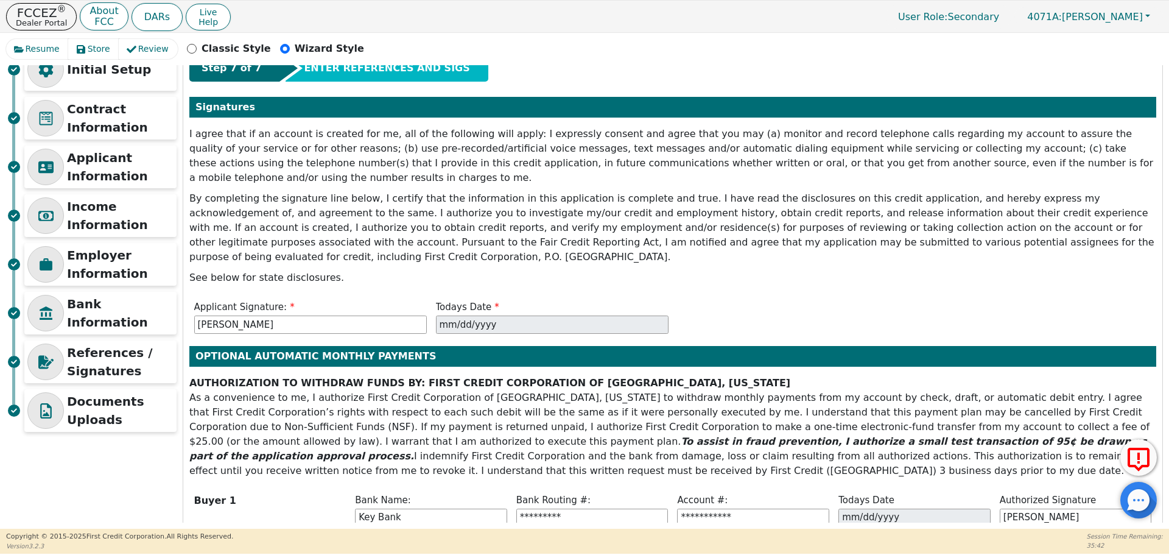
scroll to position [96, 0]
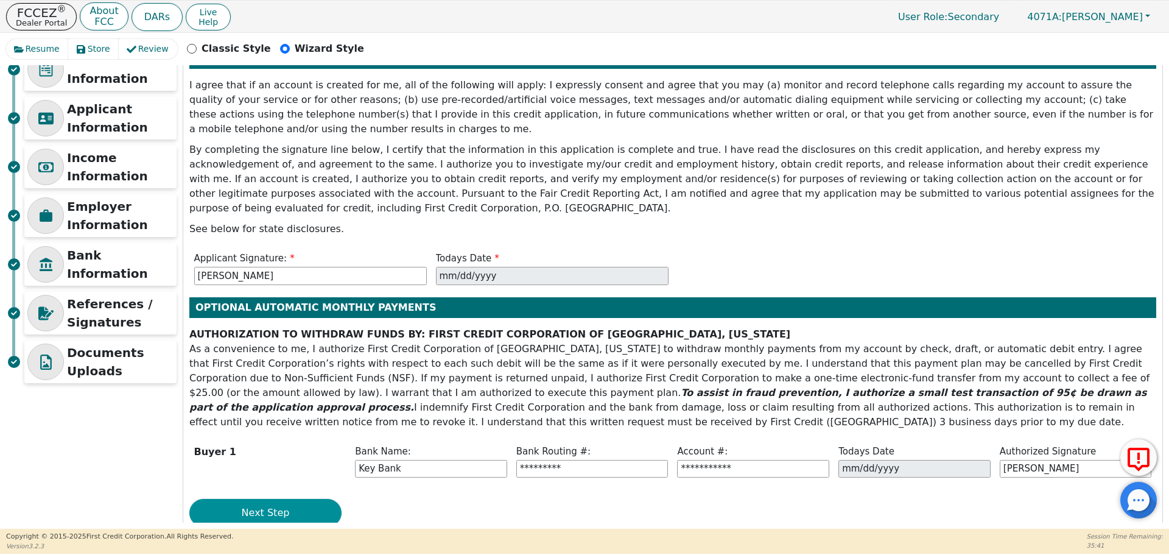
click at [260, 499] on button "Next Step" at bounding box center [265, 513] width 152 height 28
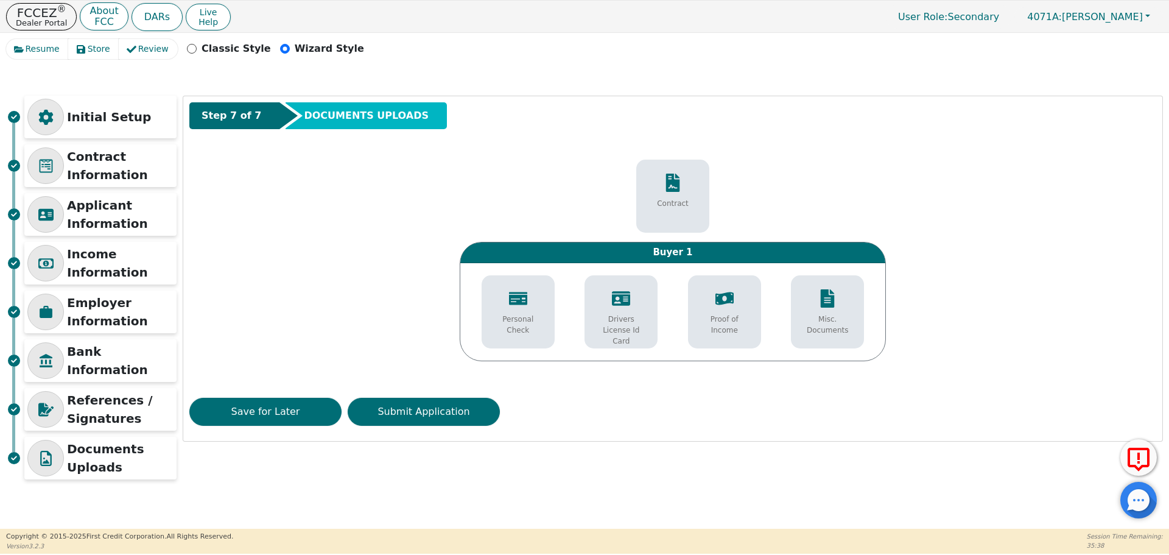
click at [516, 317] on p "Personal Check" at bounding box center [518, 325] width 55 height 22
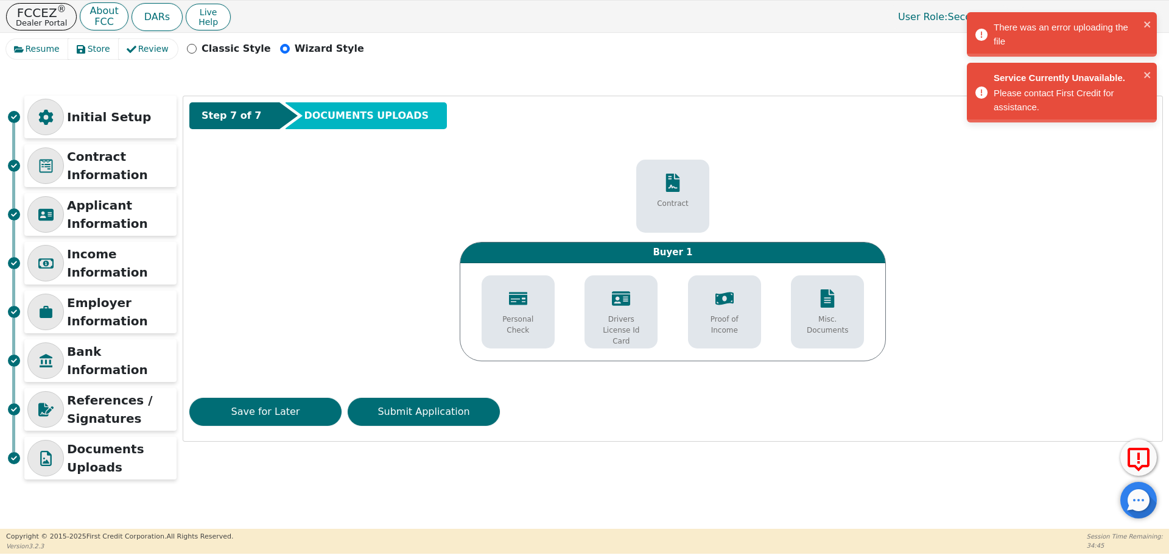
click at [628, 321] on p "Drivers License Id Card" at bounding box center [621, 330] width 55 height 33
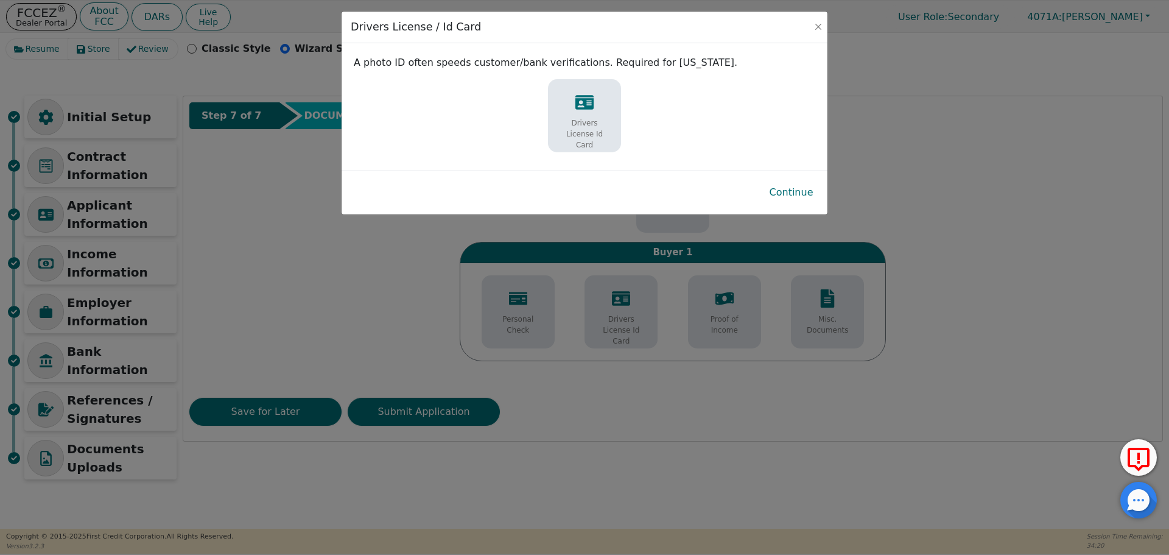
click at [574, 121] on p "Drivers License Id Card" at bounding box center [584, 134] width 55 height 33
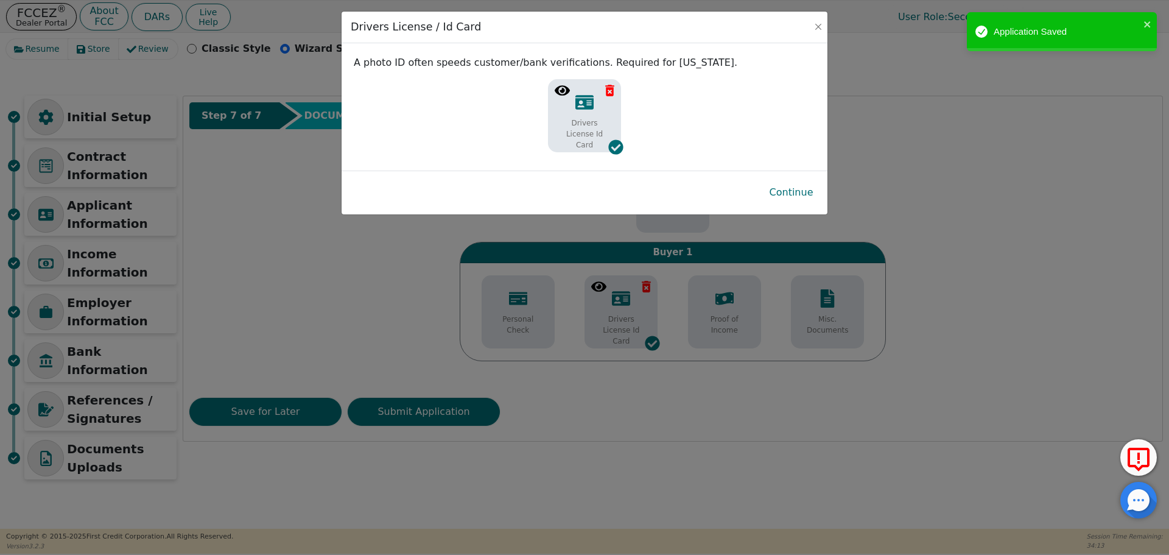
click at [555, 90] on icon at bounding box center [562, 90] width 15 height 15
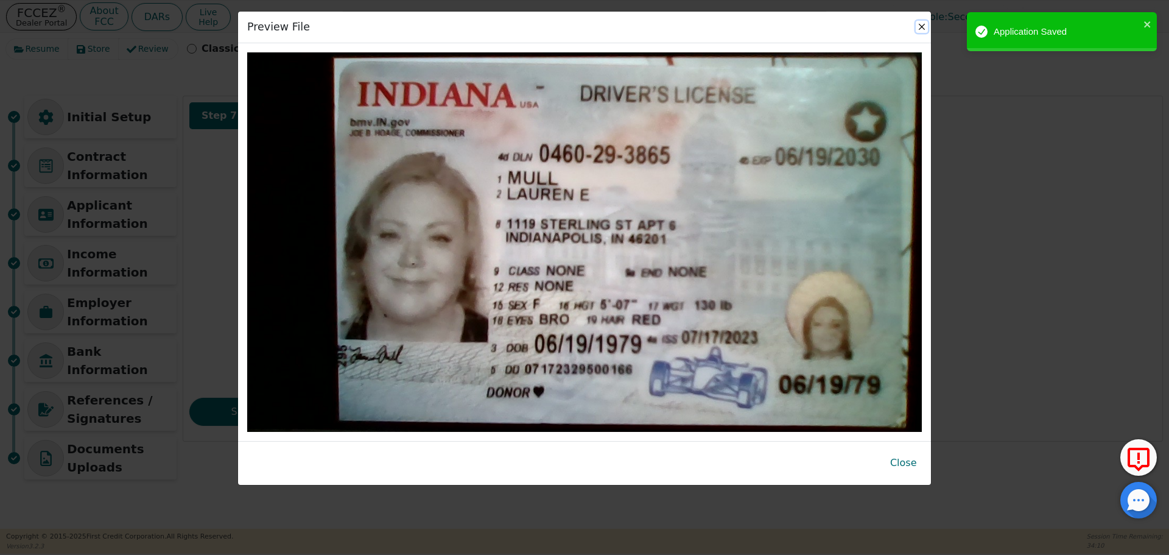
click at [922, 24] on button "Close" at bounding box center [922, 27] width 12 height 12
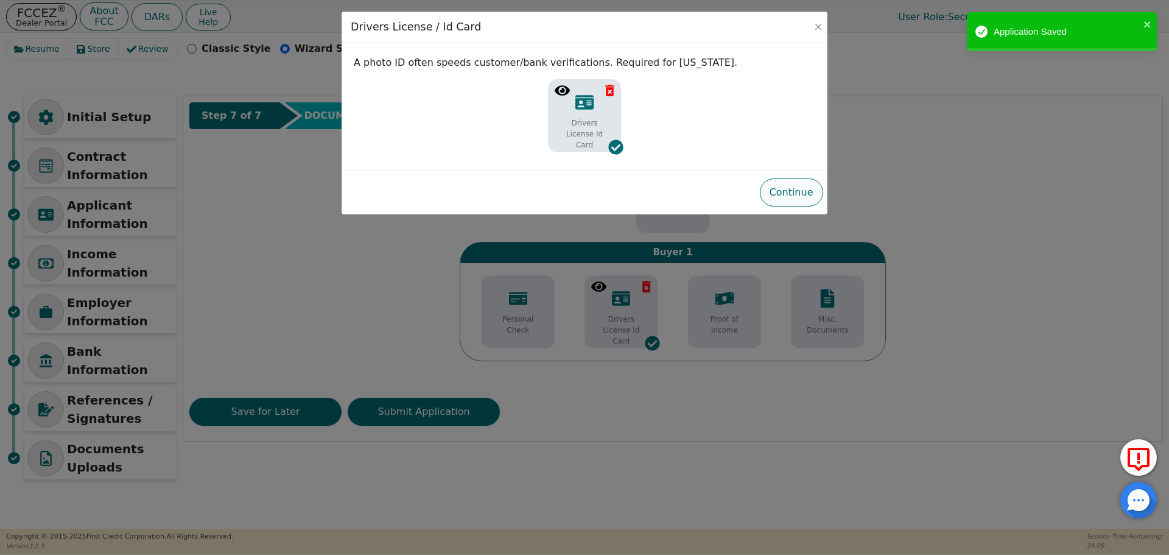
click at [783, 192] on button "Continue" at bounding box center [791, 192] width 63 height 28
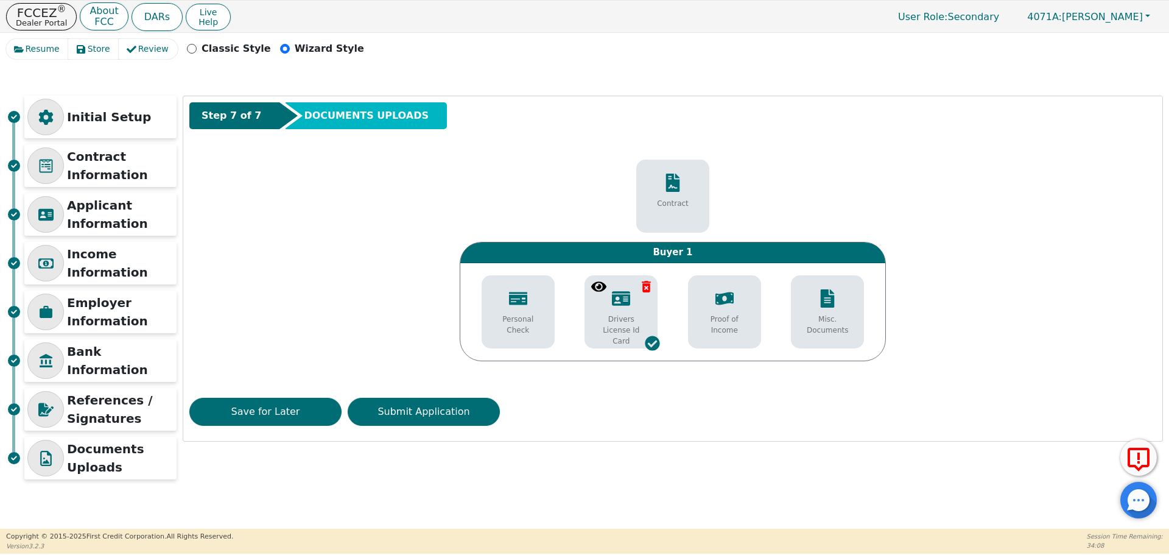
click at [520, 311] on div "Personal Check" at bounding box center [518, 312] width 67 height 58
click at [497, 281] on icon at bounding box center [495, 286] width 15 height 10
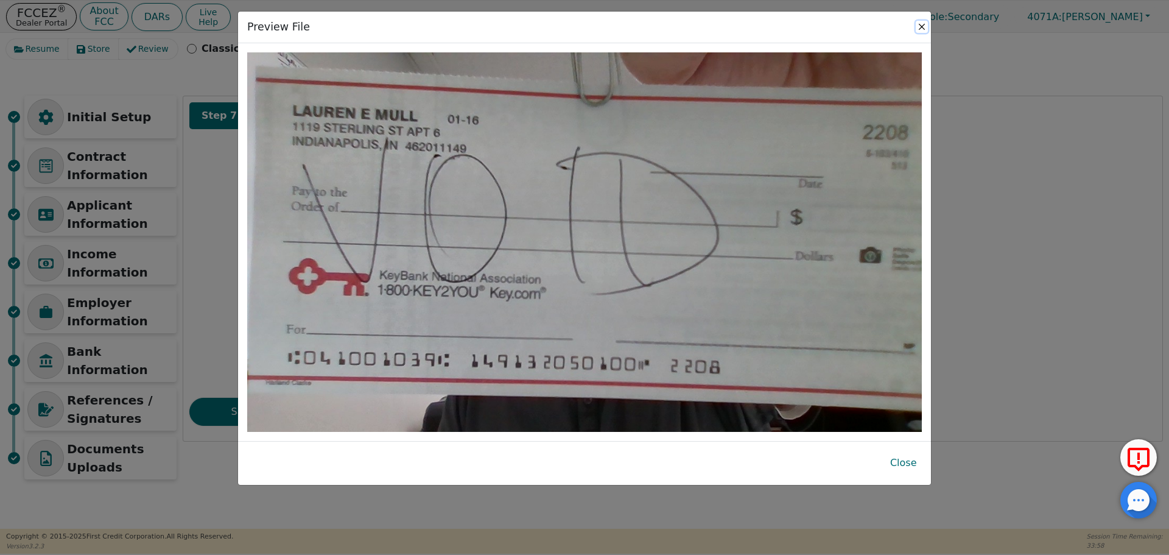
click at [920, 24] on button "Close" at bounding box center [922, 27] width 12 height 12
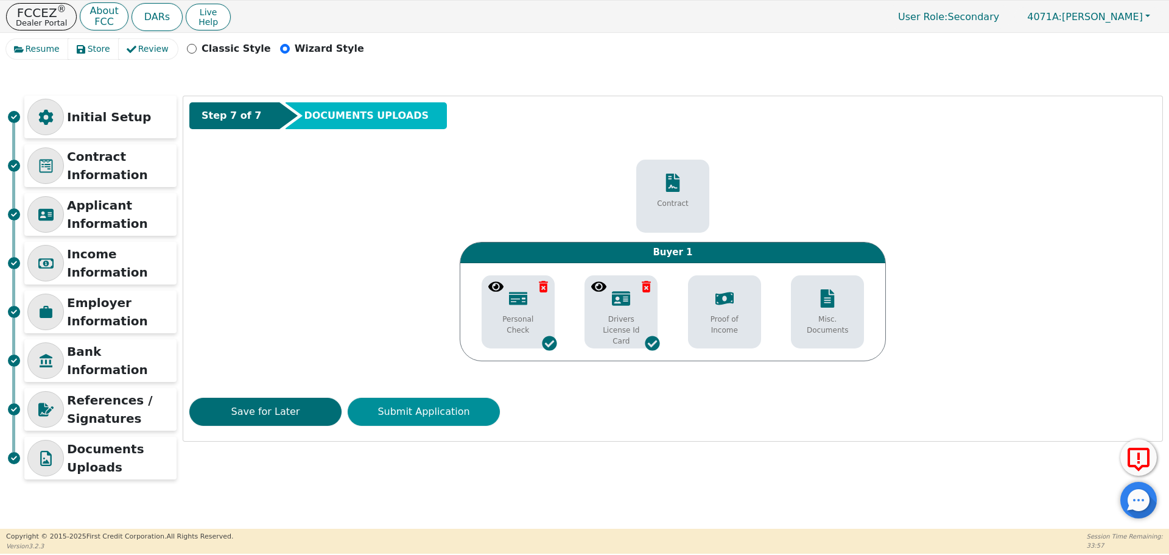
click at [435, 410] on button "Submit Application" at bounding box center [424, 412] width 152 height 28
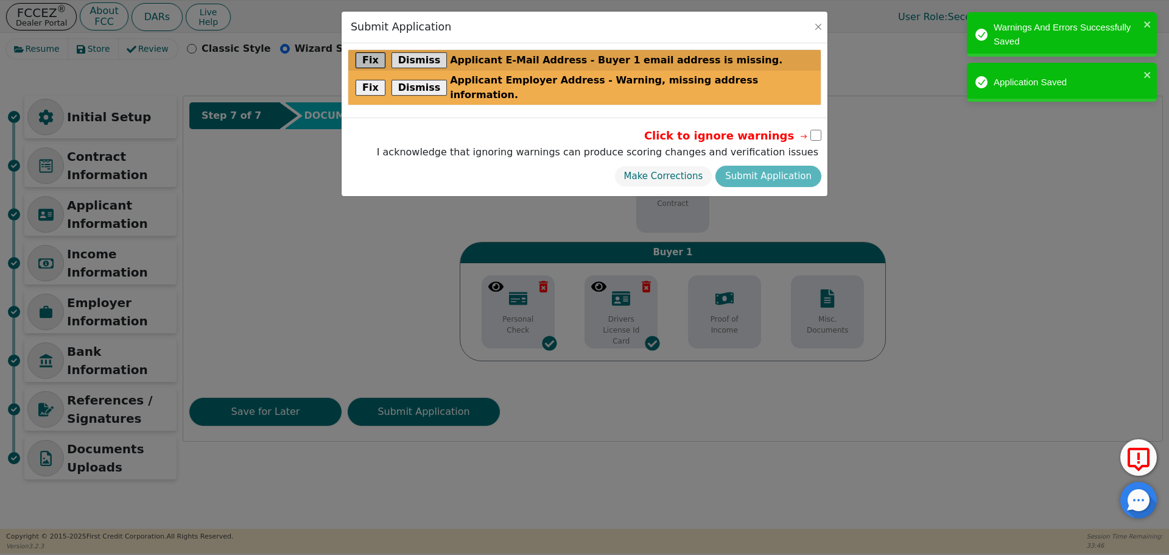
click at [373, 58] on button "Fix" at bounding box center [371, 60] width 30 height 16
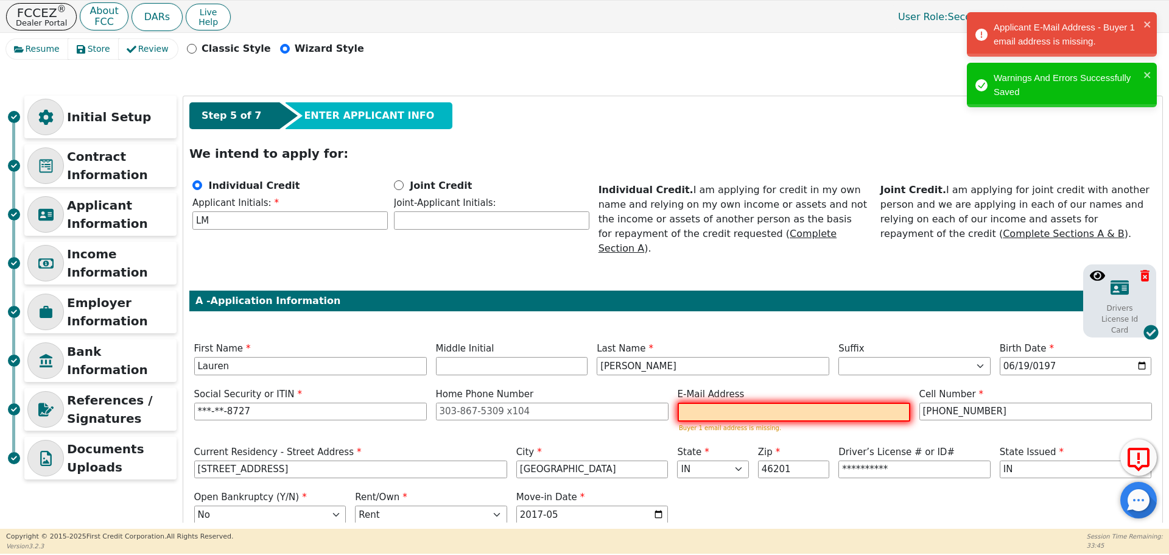
scroll to position [61, 0]
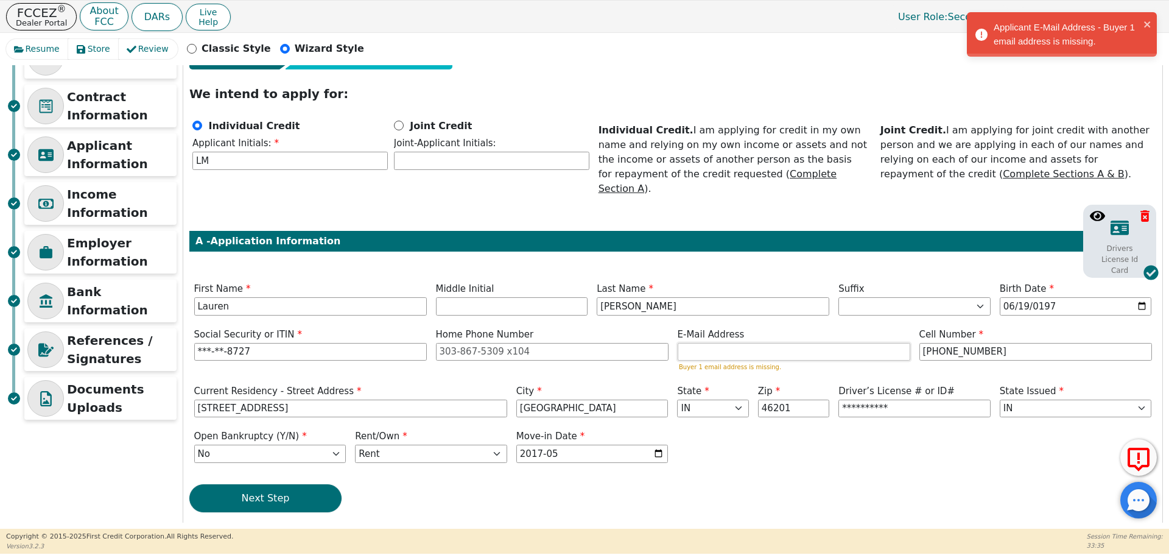
paste input "[EMAIL_ADDRESS][DOMAIN_NAME]"
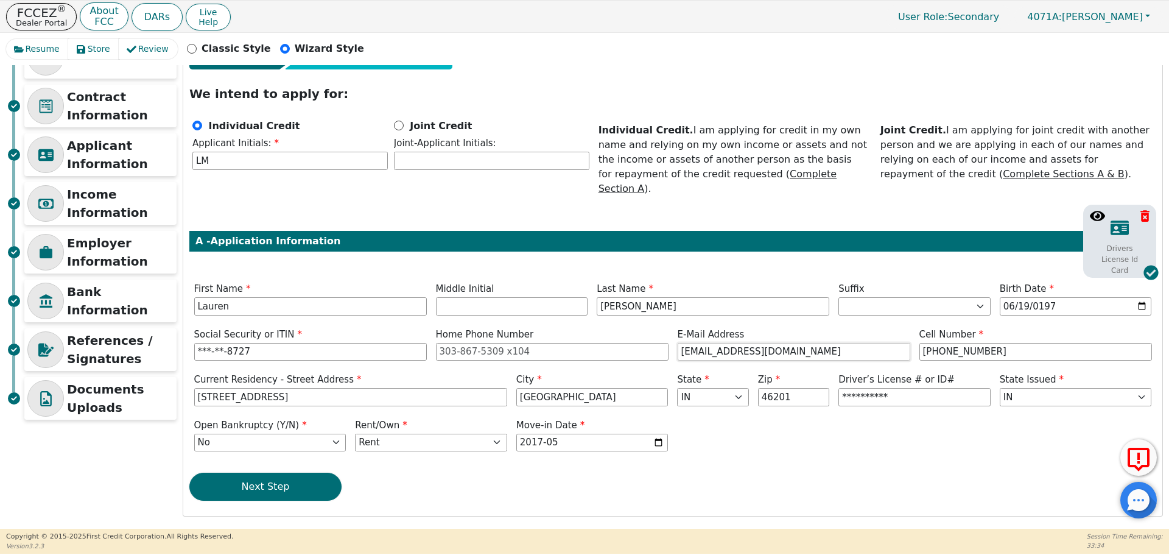
scroll to position [48, 0]
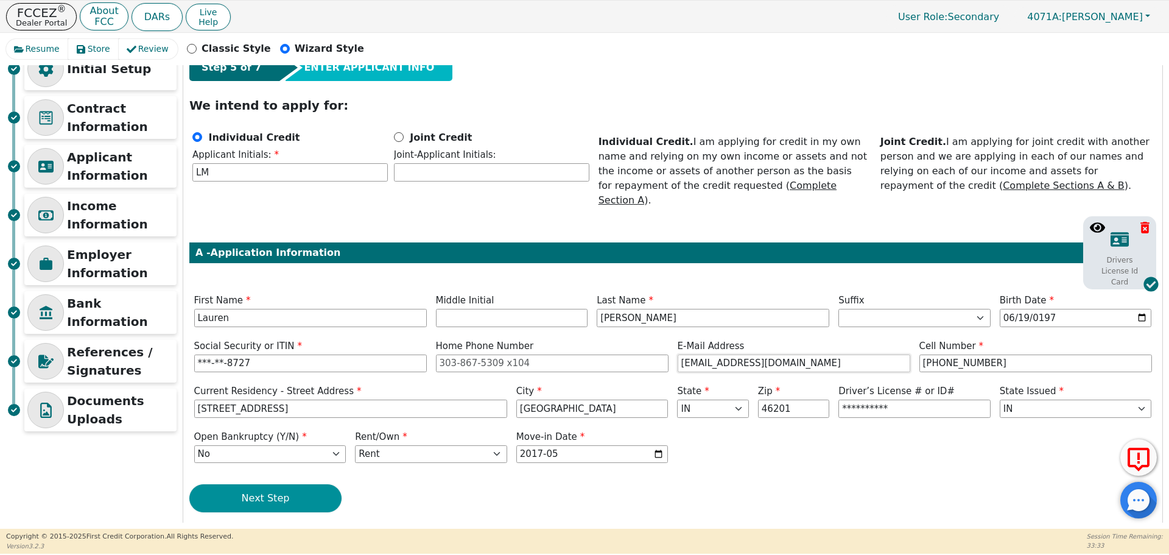
type input "[EMAIL_ADDRESS][DOMAIN_NAME]"
click at [278, 484] on button "Next Step" at bounding box center [265, 498] width 152 height 28
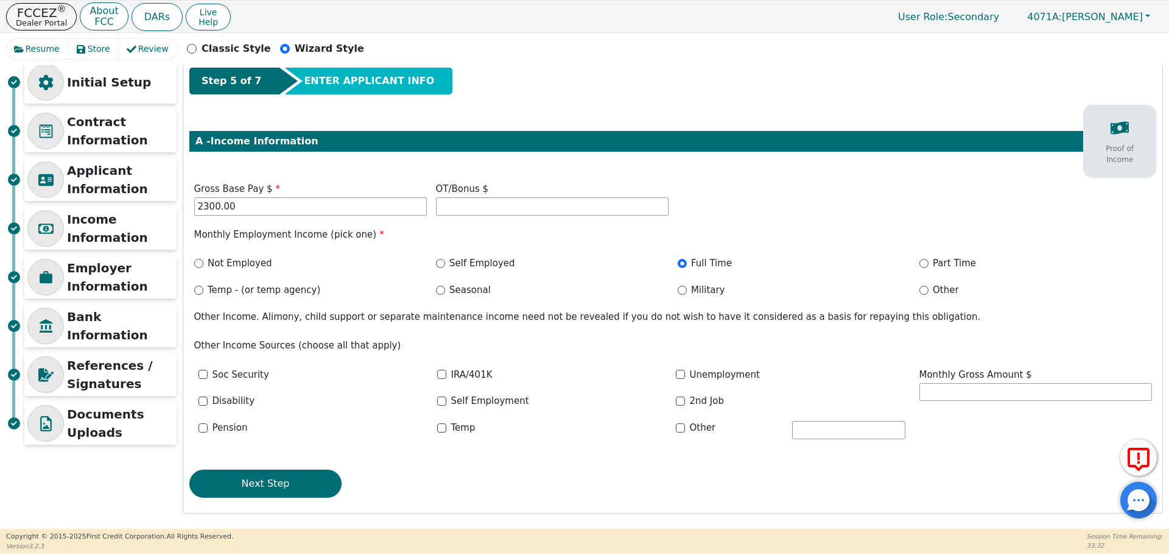
click at [278, 483] on button "Next Step" at bounding box center [265, 483] width 152 height 28
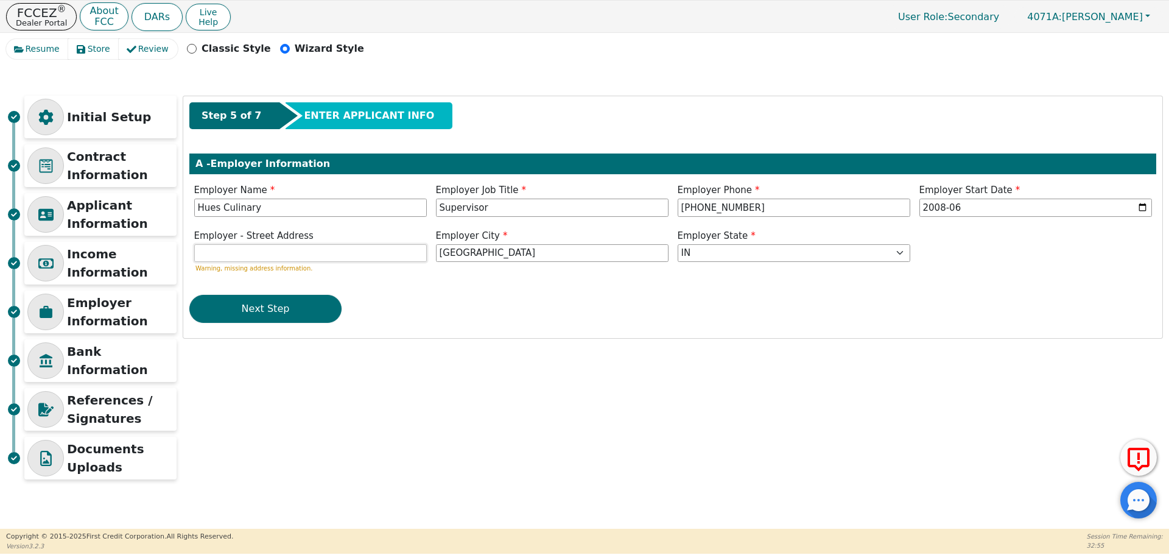
click at [270, 254] on input "text" at bounding box center [310, 253] width 233 height 18
paste input "[STREET_ADDRESS][US_STATE]"
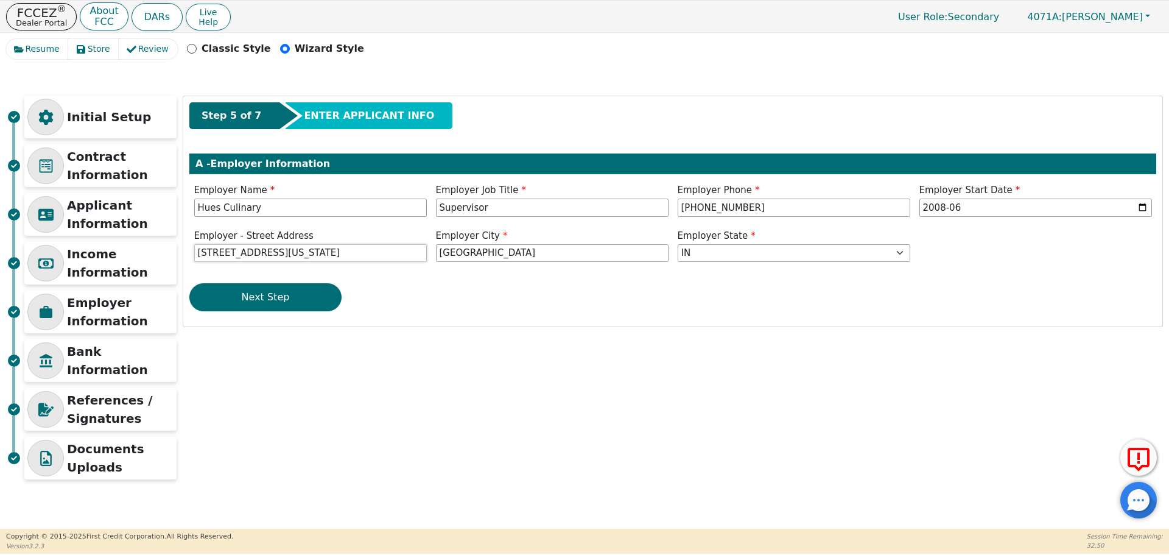
drag, startPoint x: 358, startPoint y: 254, endPoint x: 257, endPoint y: 257, distance: 101.1
click at [257, 257] on input "[STREET_ADDRESS][US_STATE]" at bounding box center [310, 253] width 233 height 18
type input "[STREET_ADDRESS][US_STATE]"
click at [271, 298] on button "Next Step" at bounding box center [265, 297] width 152 height 28
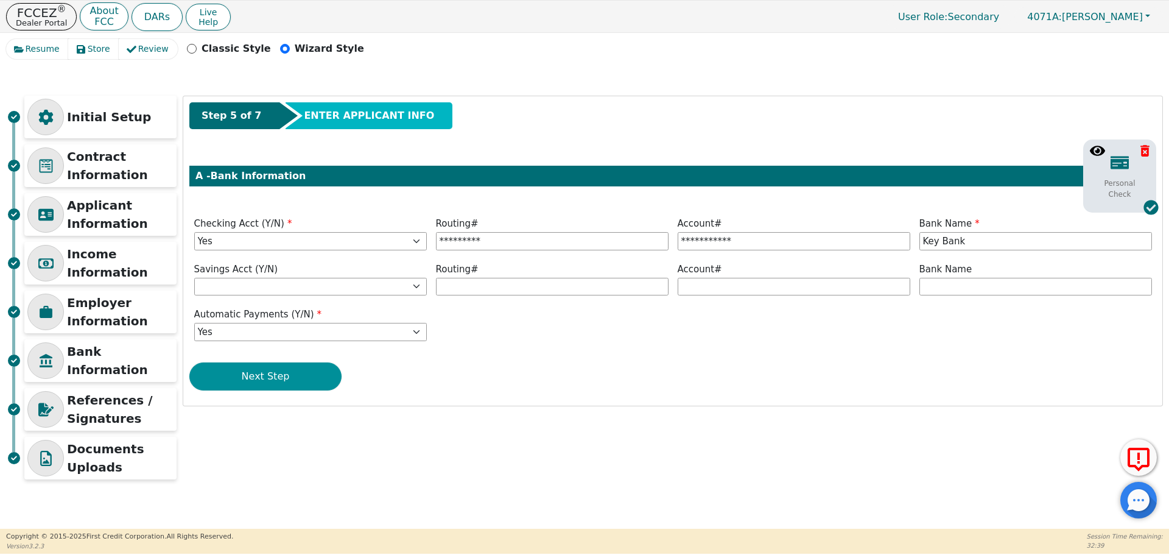
click at [273, 371] on button "Next Step" at bounding box center [265, 376] width 152 height 28
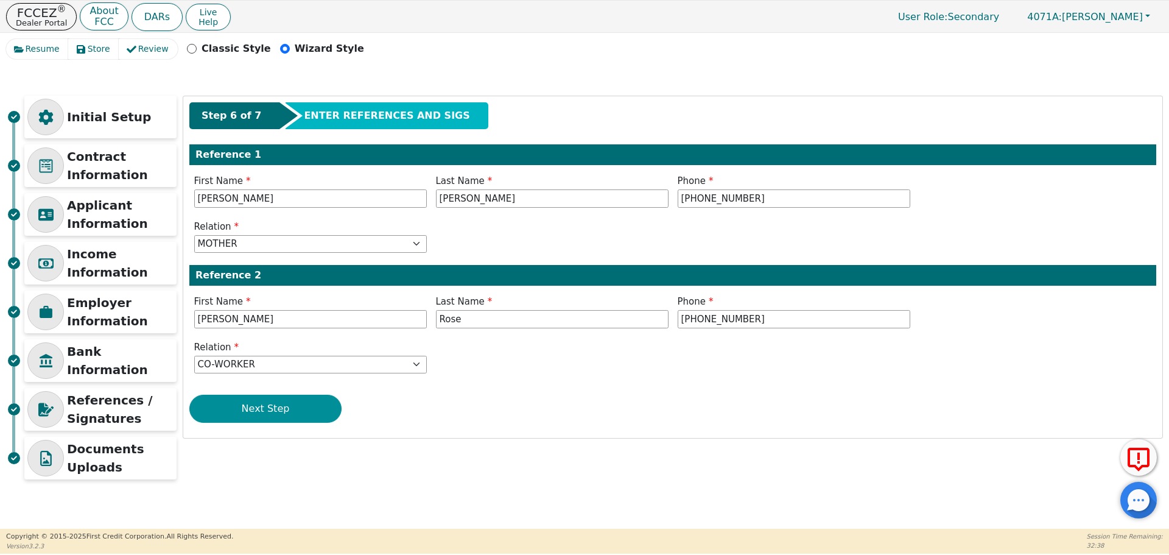
click at [272, 394] on div "Step 6 of 7 ENTER REFERENCES AND SIGS Reference 1 First Name [PERSON_NAME] Name…" at bounding box center [672, 267] width 979 height 342
click at [270, 399] on button "Next Step" at bounding box center [265, 409] width 152 height 28
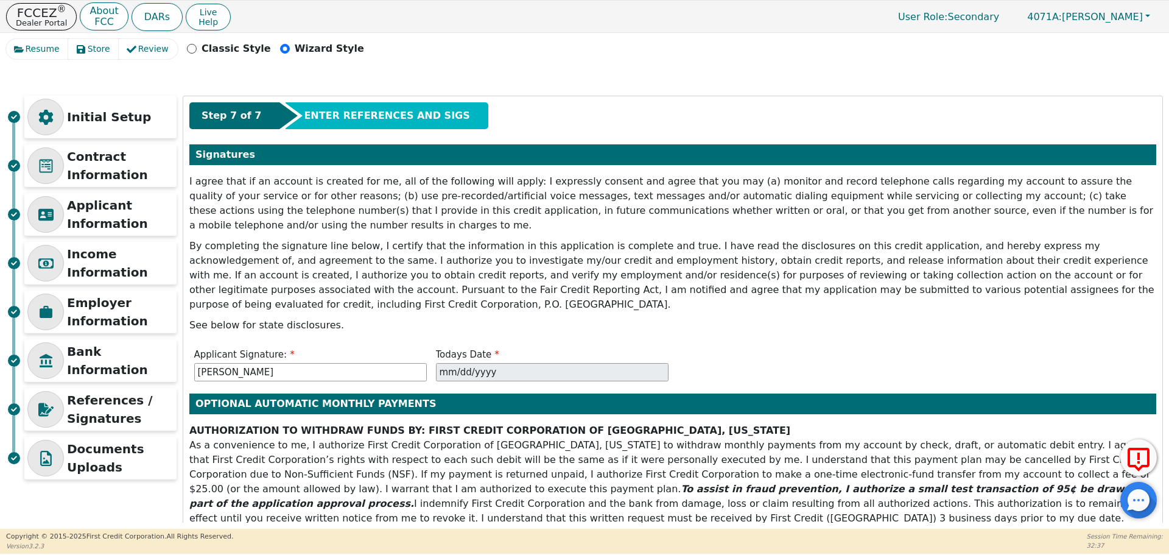
scroll to position [96, 0]
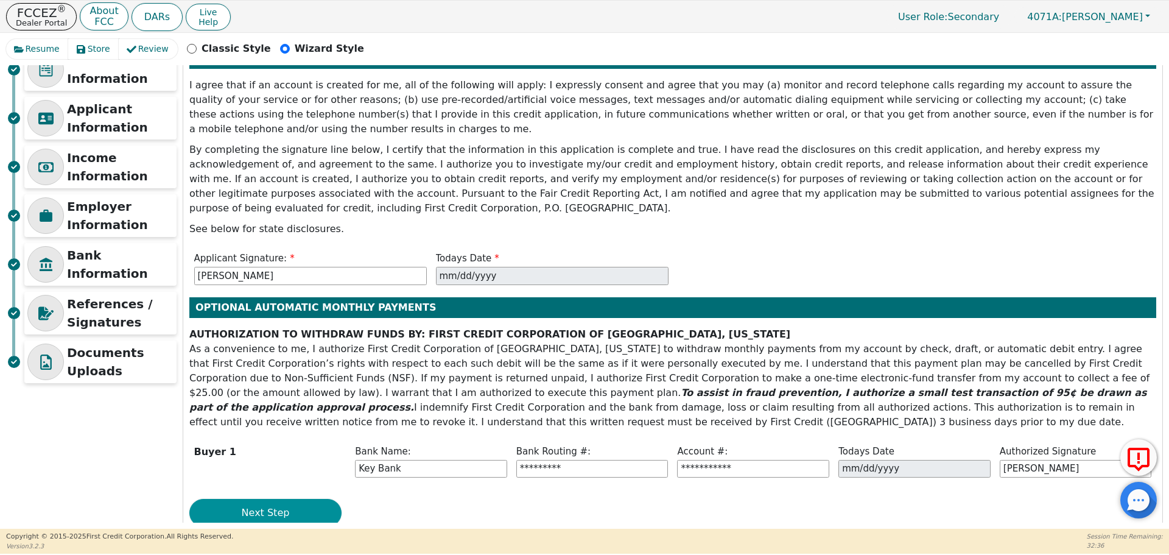
click at [254, 499] on button "Next Step" at bounding box center [265, 513] width 152 height 28
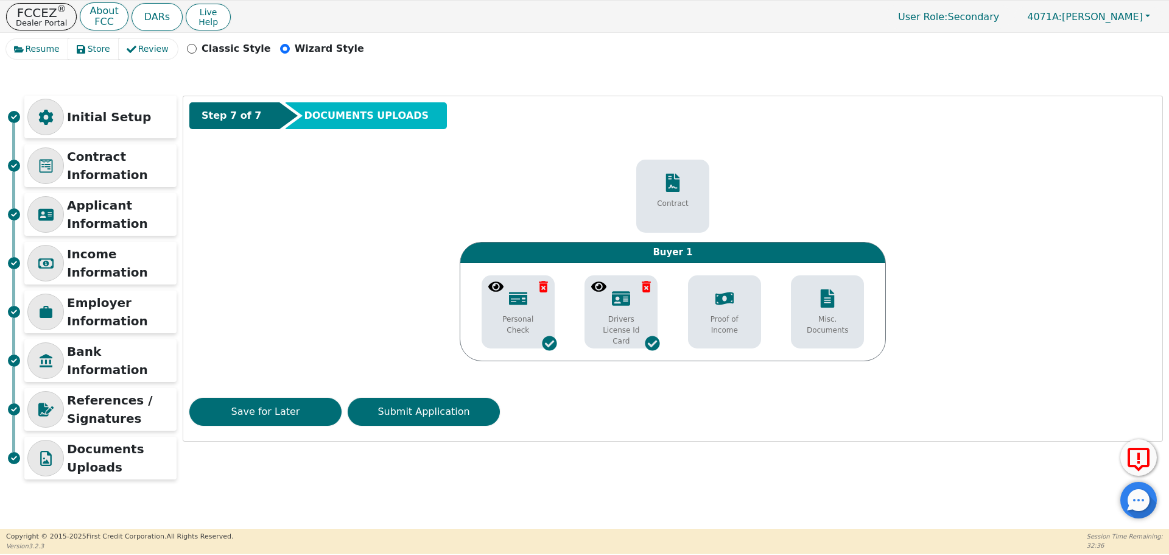
scroll to position [0, 0]
click at [439, 419] on button "Submit Application" at bounding box center [424, 412] width 152 height 28
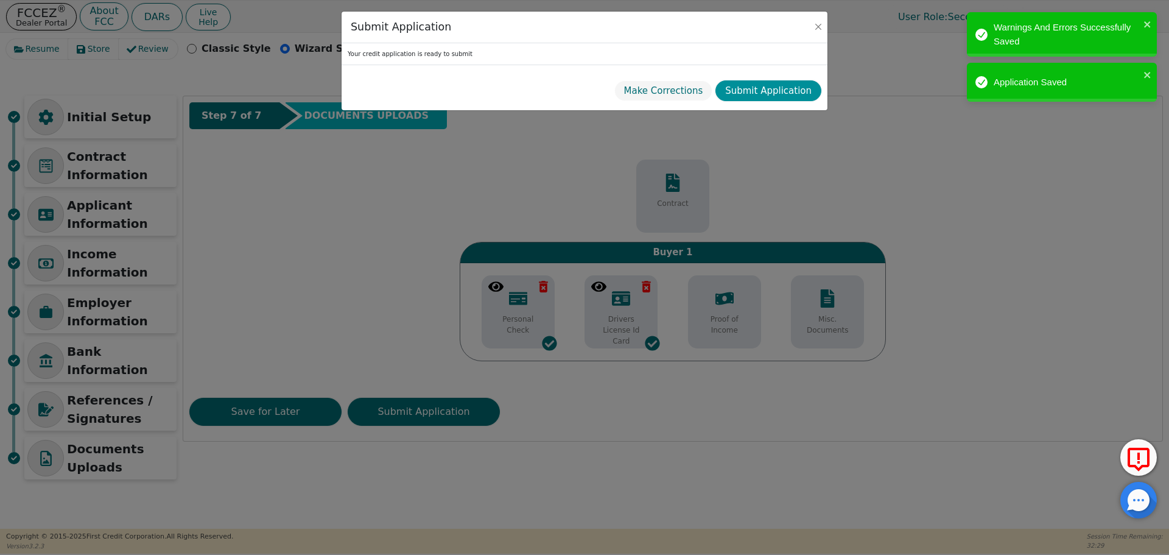
click at [766, 87] on button "Submit Application" at bounding box center [768, 90] width 106 height 21
